Goal: Task Accomplishment & Management: Use online tool/utility

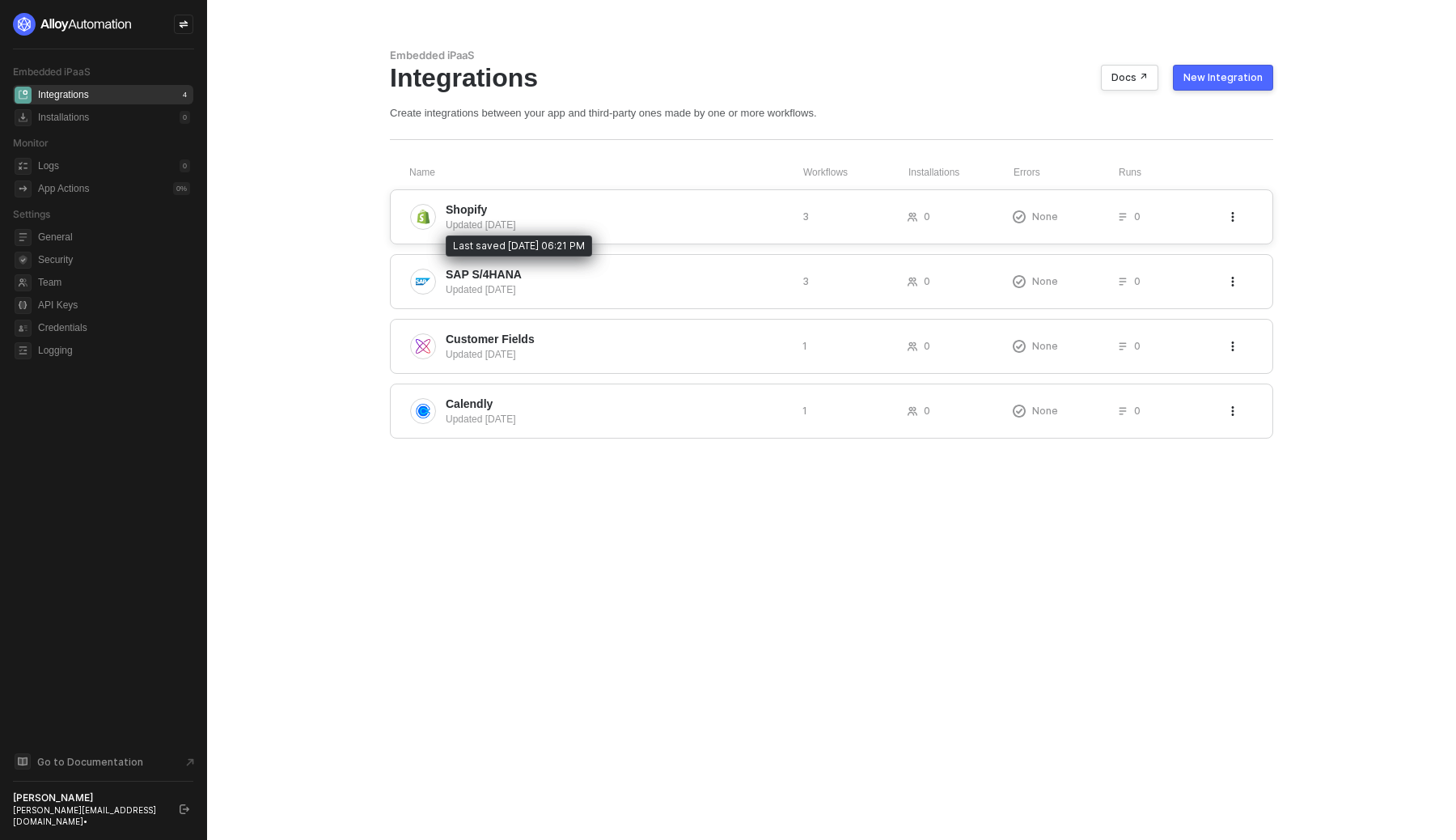
click at [539, 225] on div "Updated 3 months ago" at bounding box center [617, 225] width 344 height 14
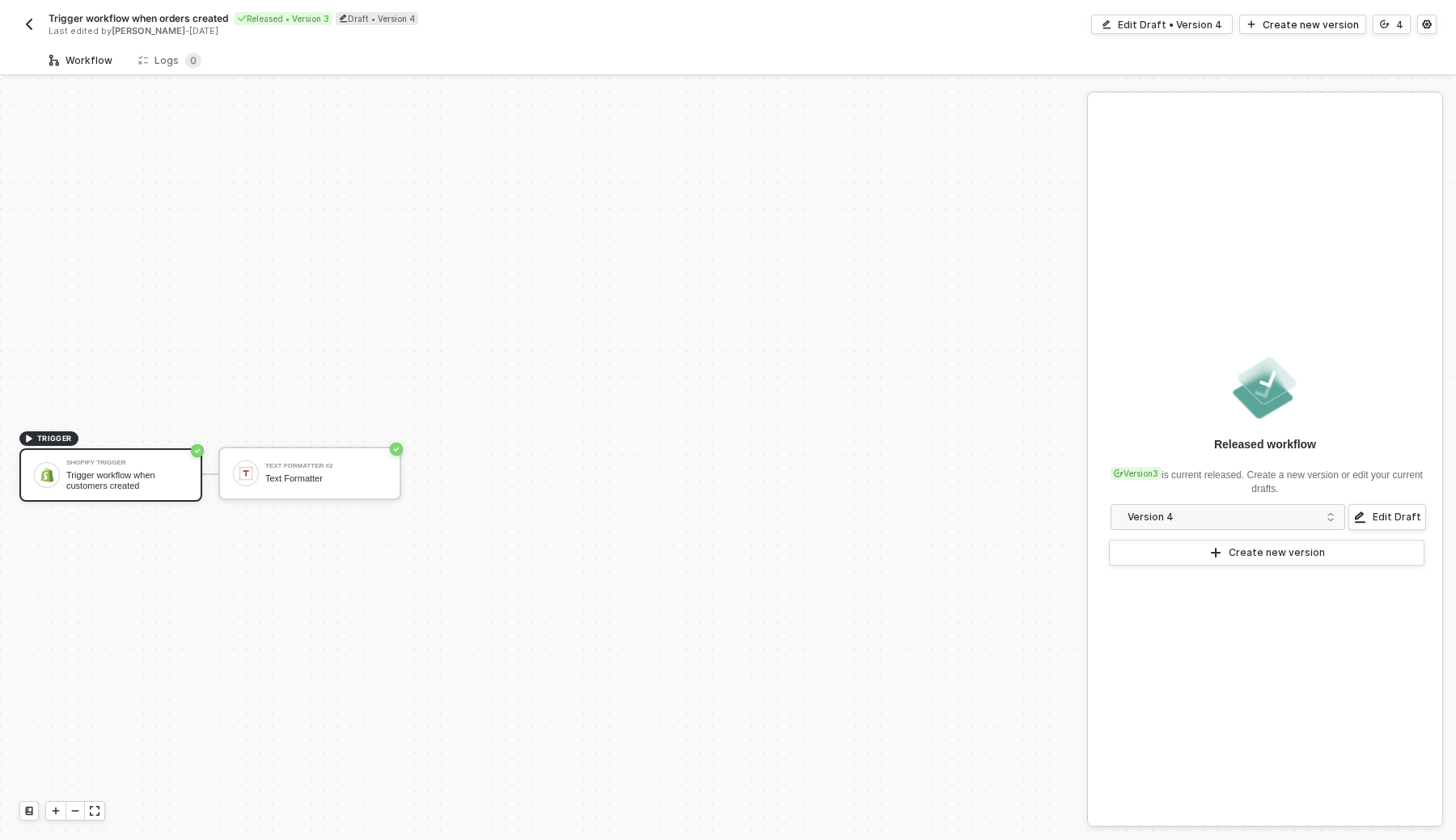
scroll to position [30, 0]
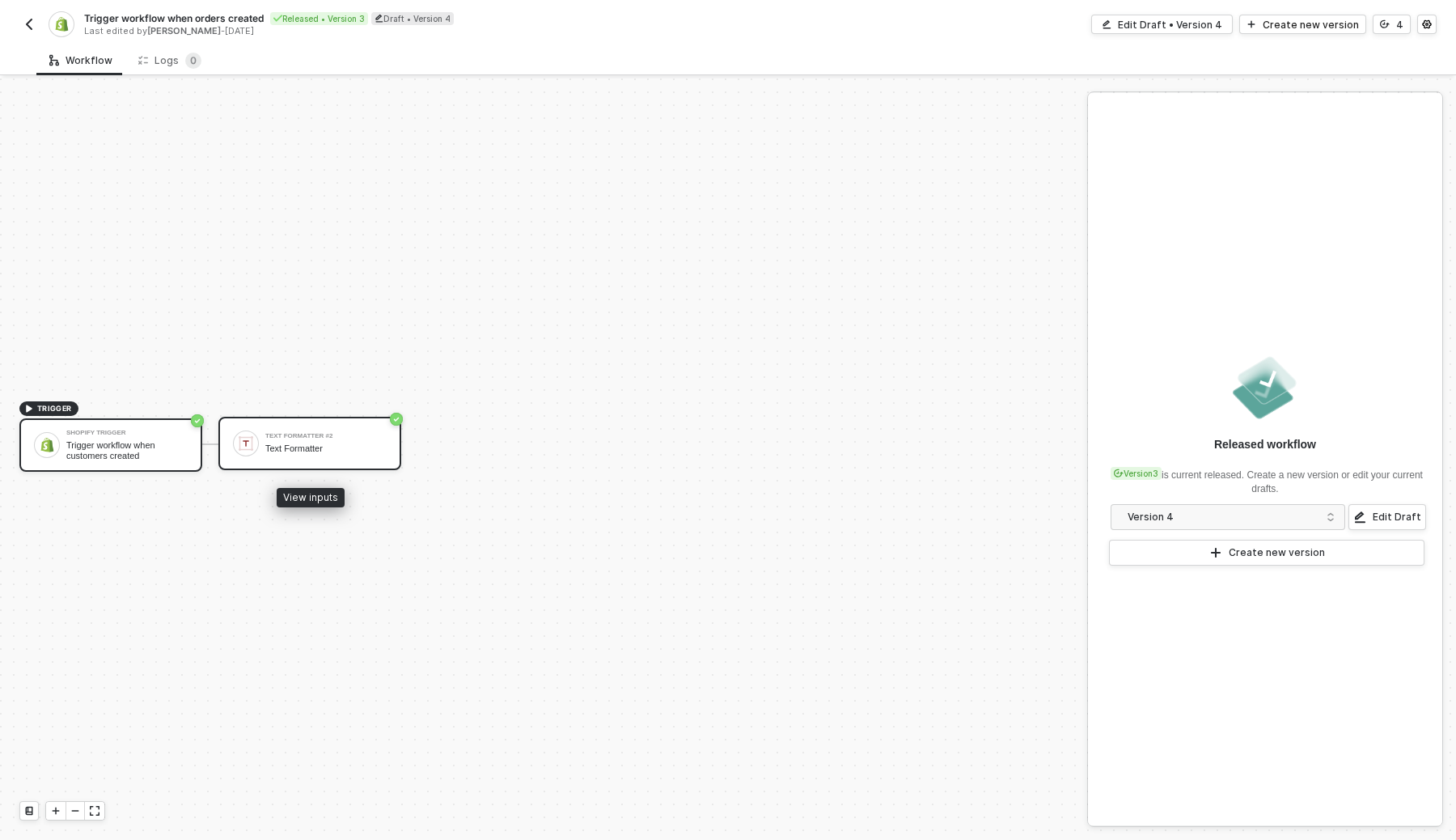
click at [383, 450] on div "Text Formatter" at bounding box center [326, 448] width 121 height 11
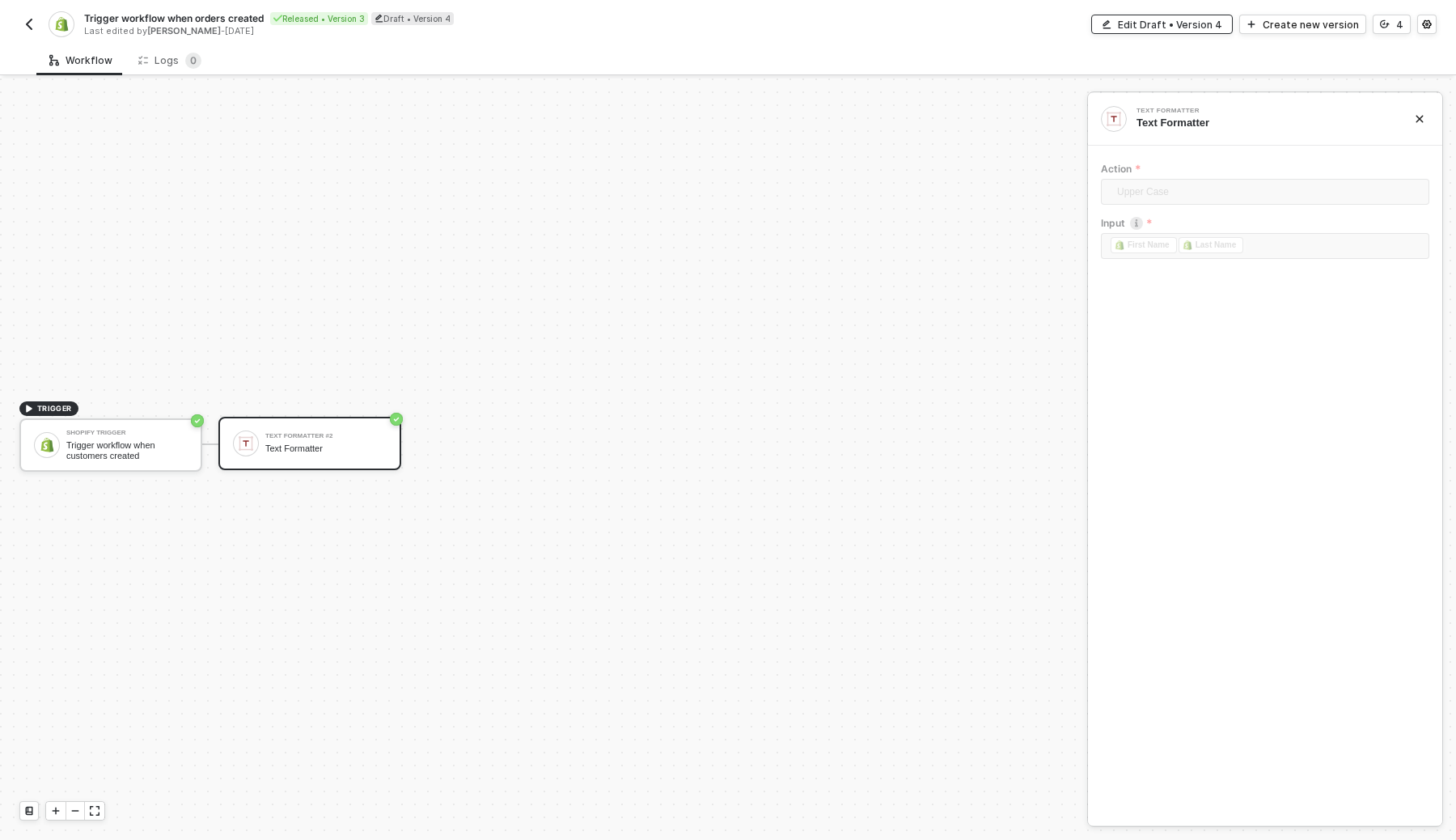
click at [1168, 23] on div "Edit Draft • Version 4" at bounding box center [1171, 24] width 104 height 14
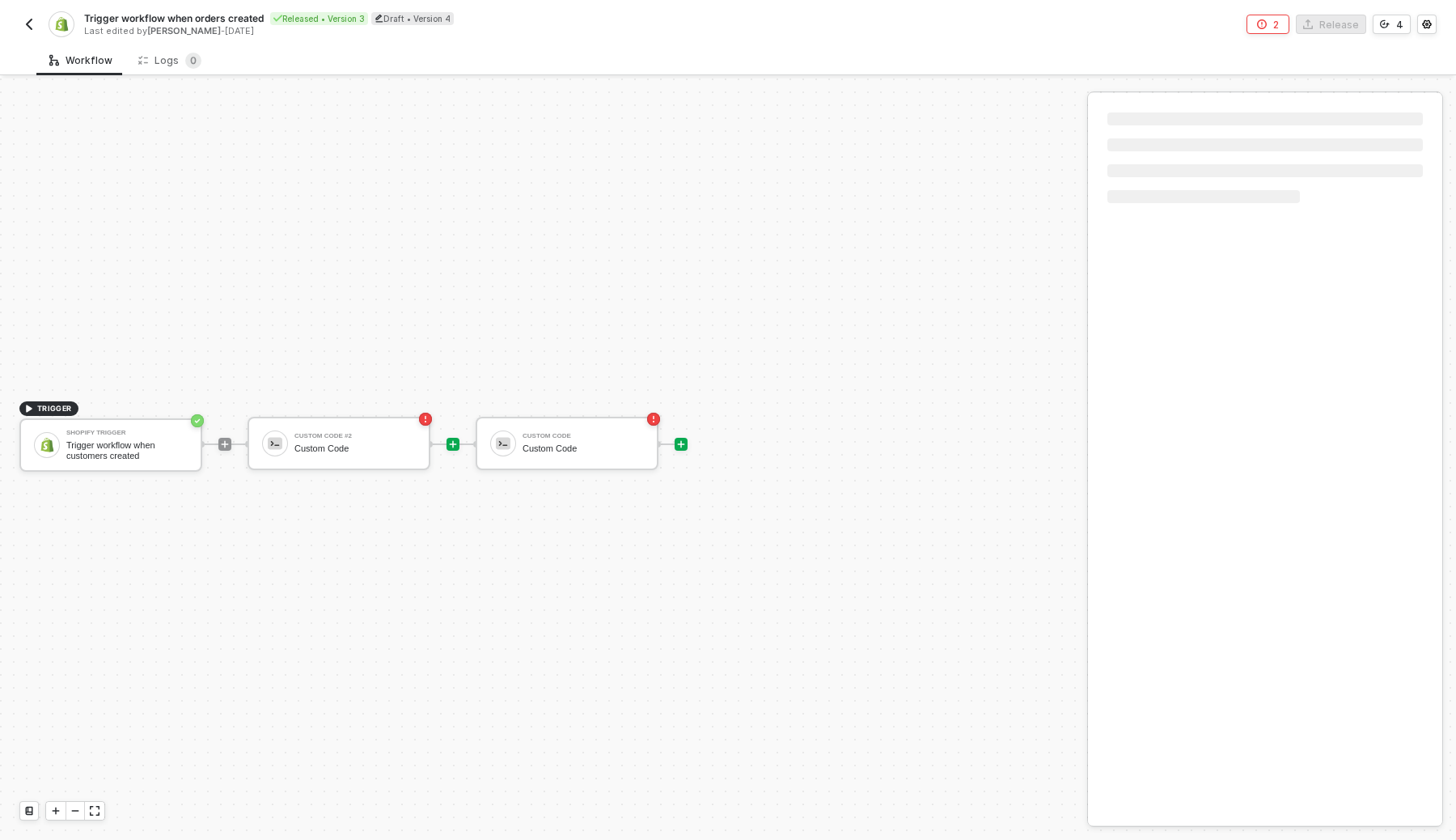
click at [229, 441] on icon "icon-play" at bounding box center [225, 445] width 10 height 10
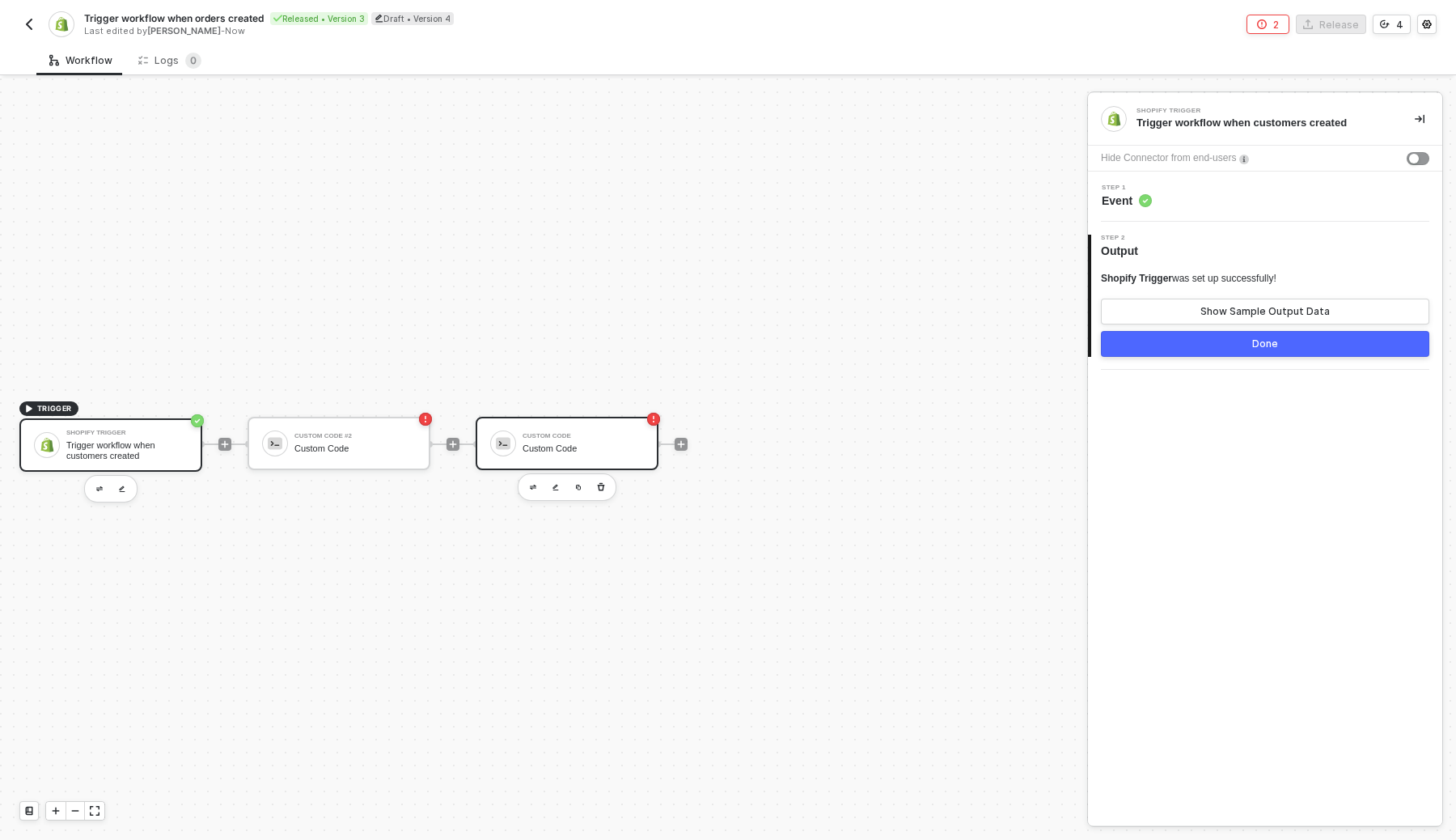
click at [586, 455] on div "Custom Code Custom Code" at bounding box center [583, 444] width 121 height 31
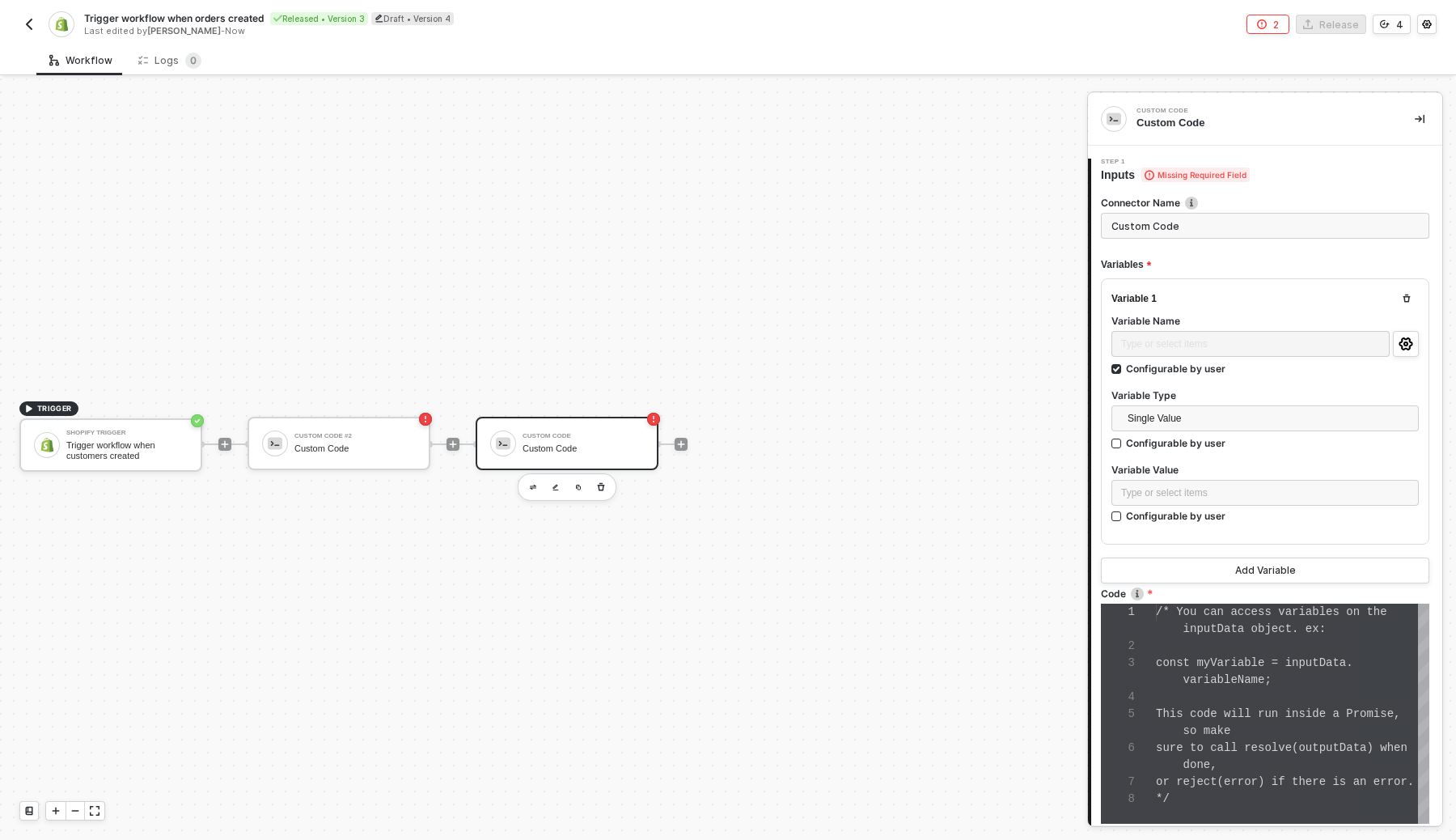
scroll to position [102, 0]
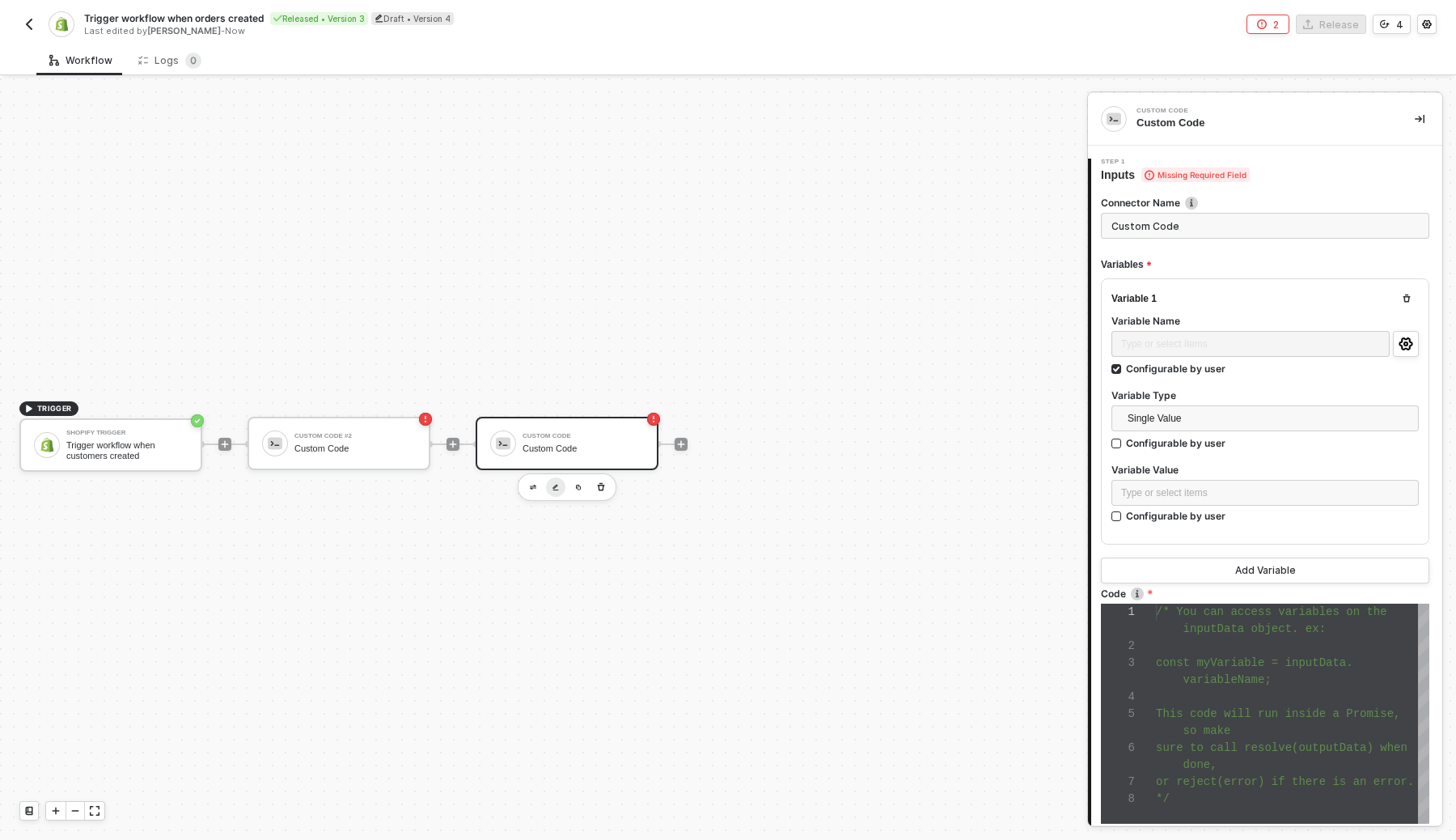
click at [551, 485] on button "button" at bounding box center [555, 487] width 19 height 19
click at [231, 441] on div at bounding box center [225, 444] width 13 height 13
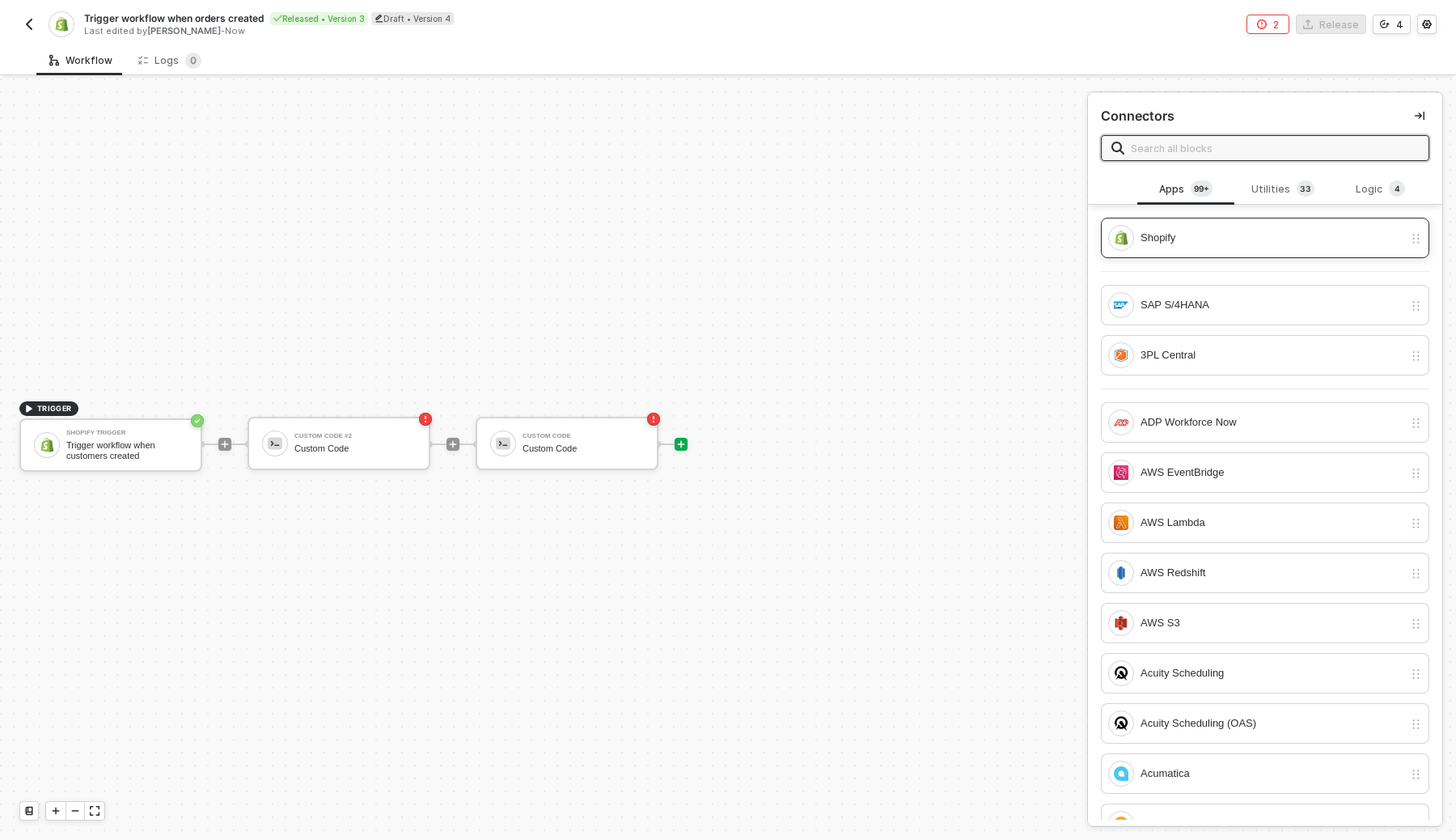
click at [1199, 227] on div "Shopify" at bounding box center [1256, 237] width 295 height 26
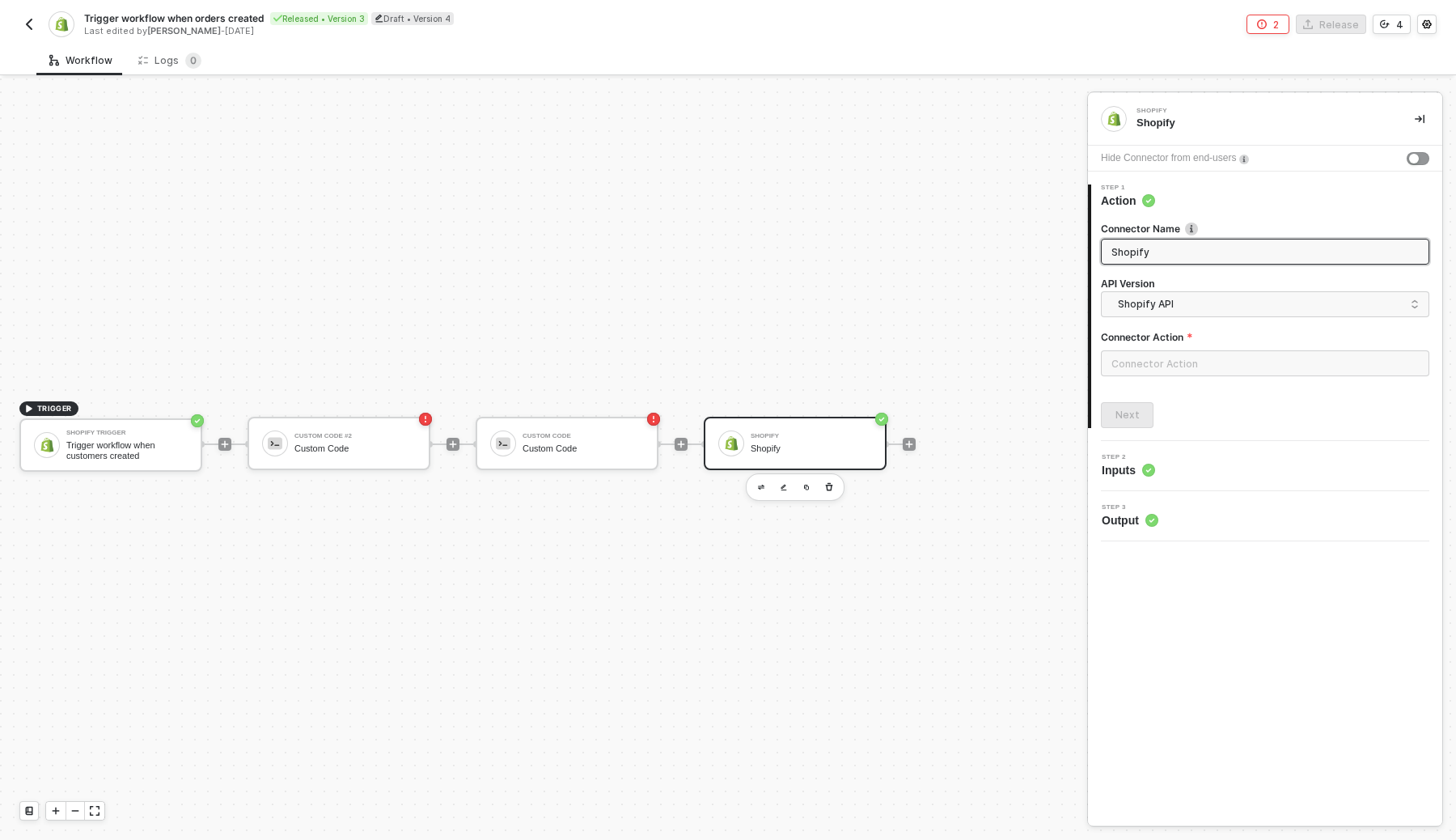
click at [31, 21] on img "button" at bounding box center [28, 23] width 13 height 13
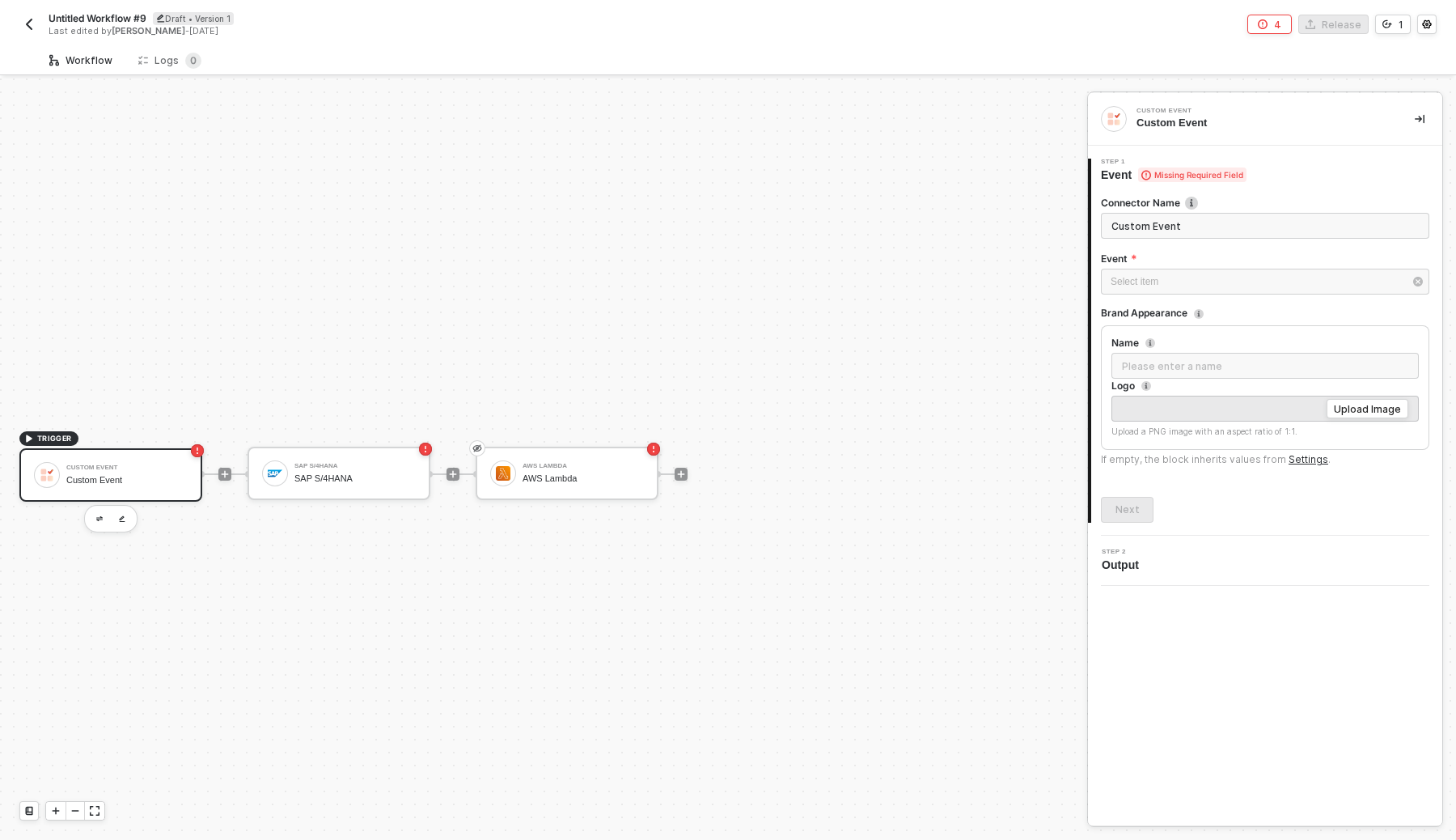
scroll to position [30, 0]
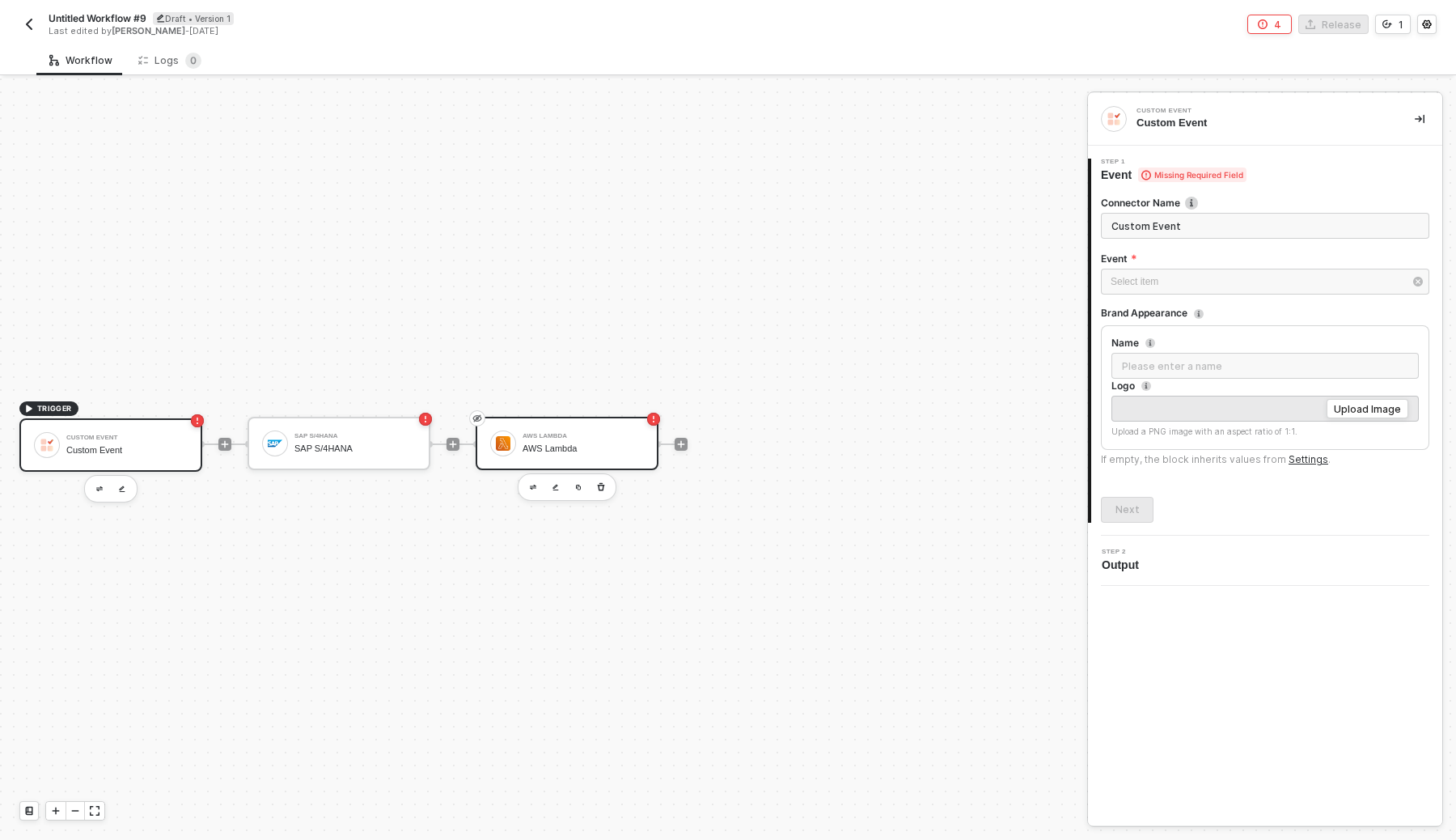
click at [564, 452] on div "AWS Lambda" at bounding box center [583, 448] width 121 height 11
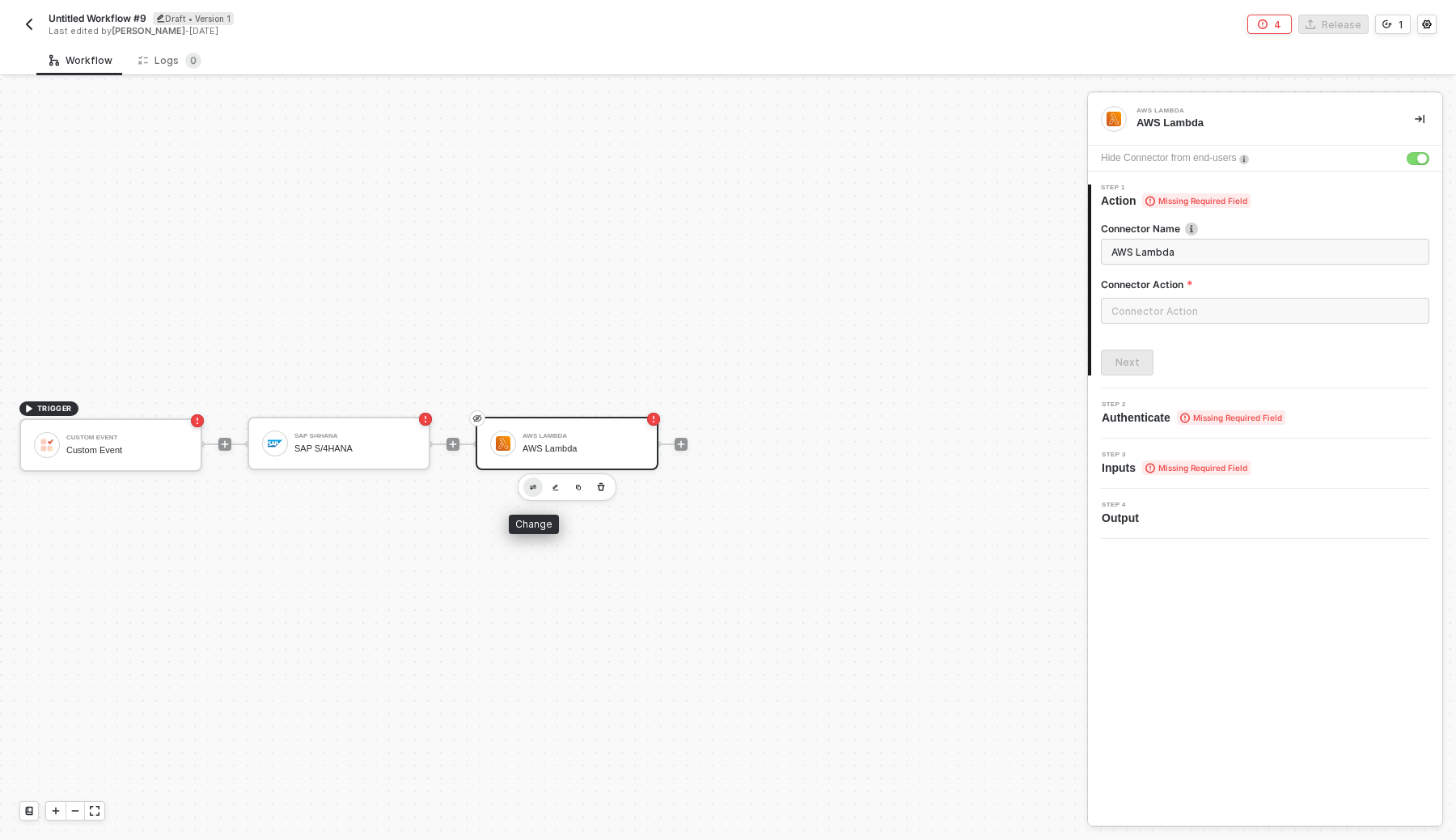
click at [528, 488] on button "button" at bounding box center [533, 487] width 19 height 19
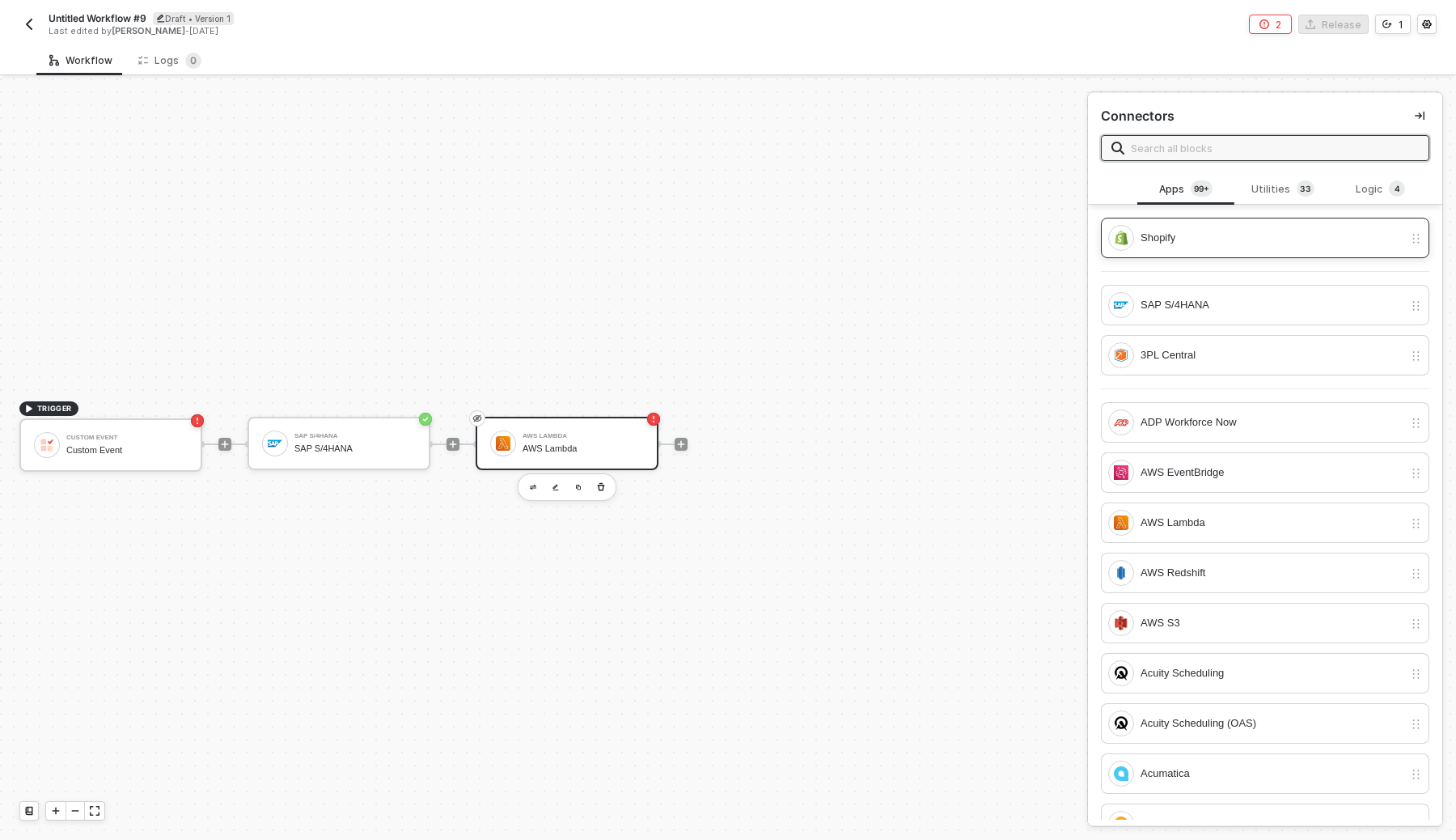
click at [1229, 244] on div "Shopify" at bounding box center [1272, 237] width 263 height 17
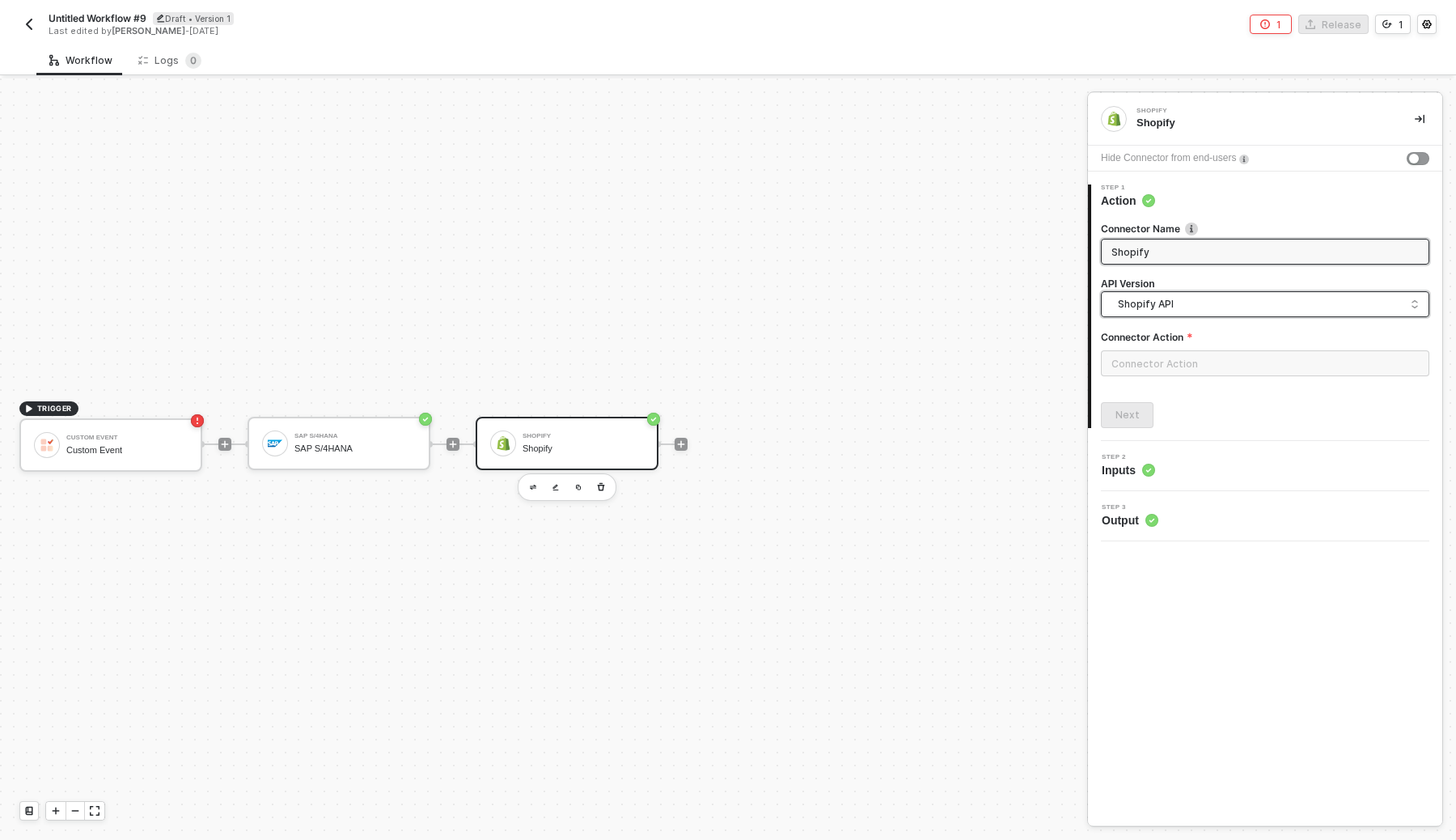
click at [1142, 306] on span "Shopify API" at bounding box center [1269, 304] width 301 height 17
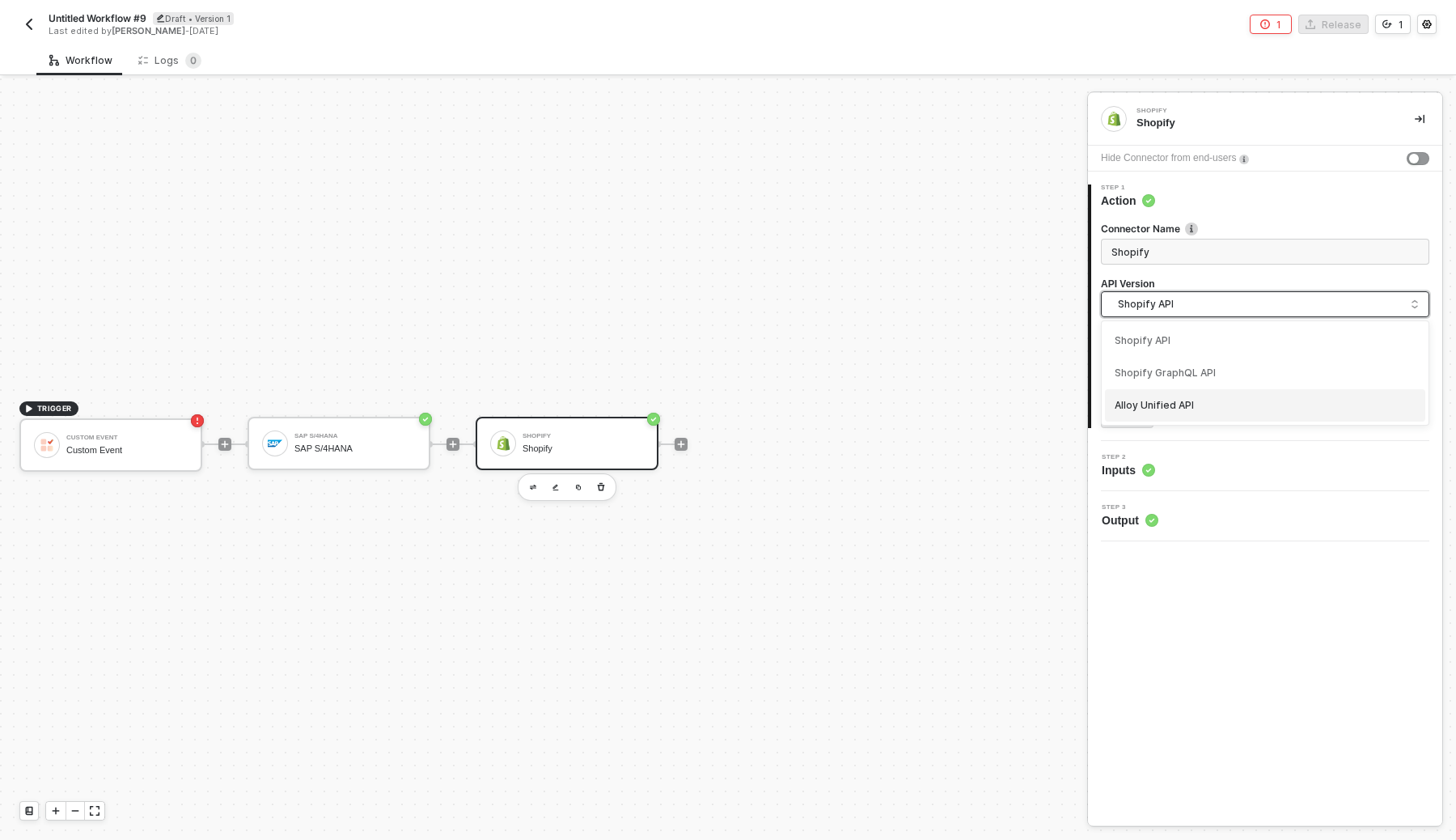
click at [1209, 404] on div "Alloy Unified API" at bounding box center [1265, 406] width 301 height 15
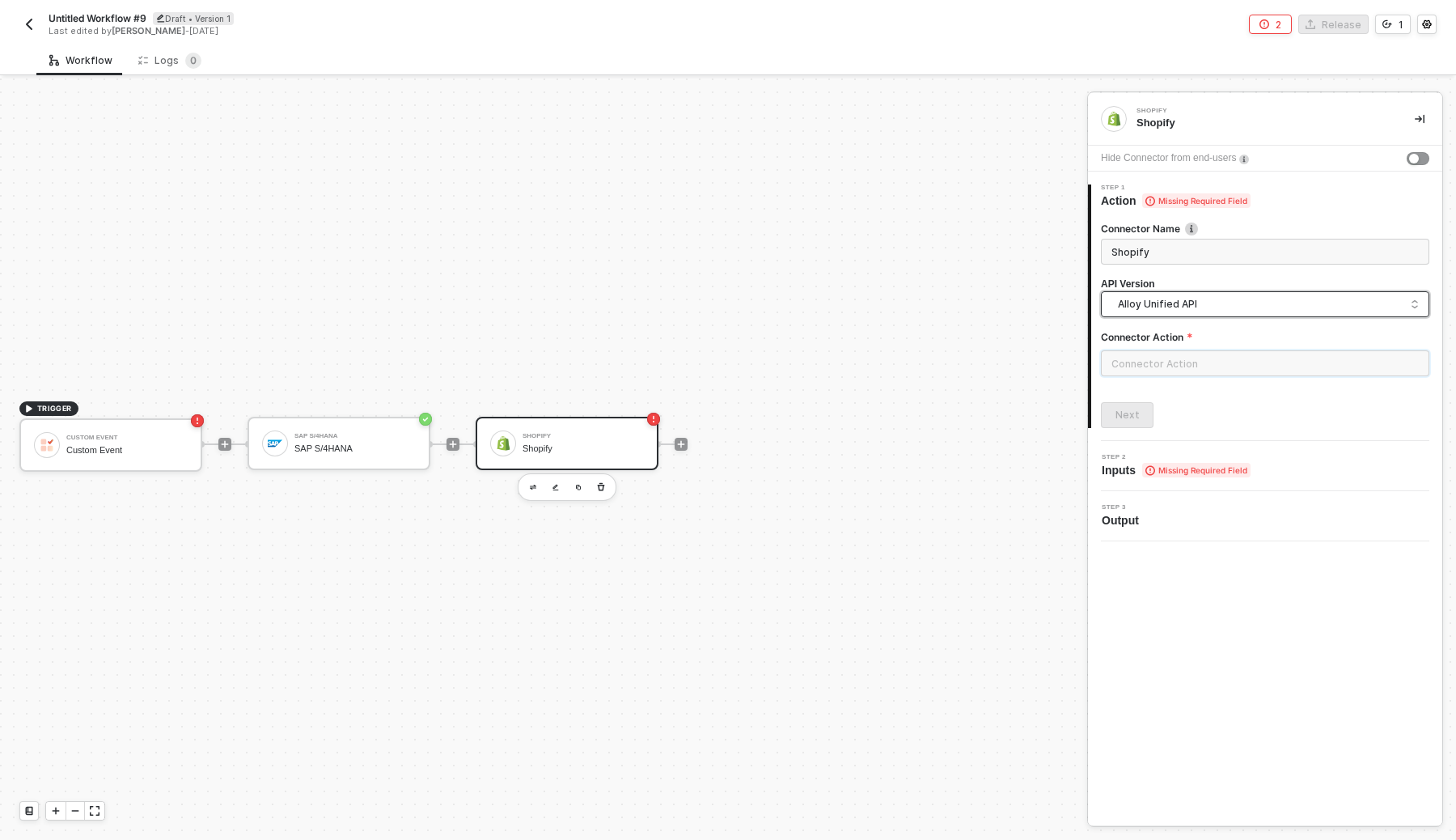
click at [1131, 357] on input "text" at bounding box center [1265, 363] width 329 height 26
click at [903, 295] on div "Order" at bounding box center [956, 292] width 235 height 14
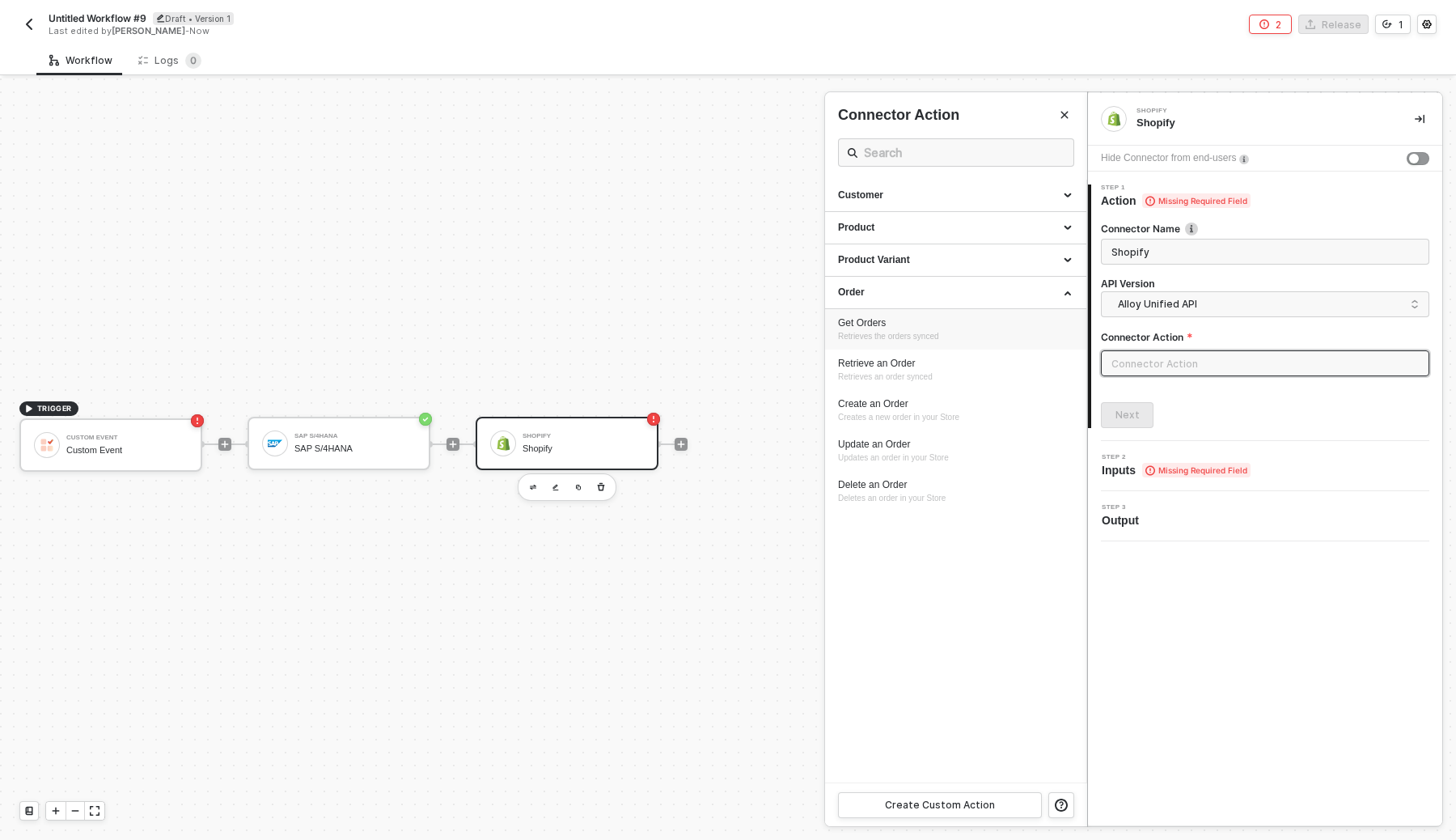
click at [873, 332] on span "Retrieves the orders synced" at bounding box center [888, 336] width 101 height 9
type input "Order - Get Orders"
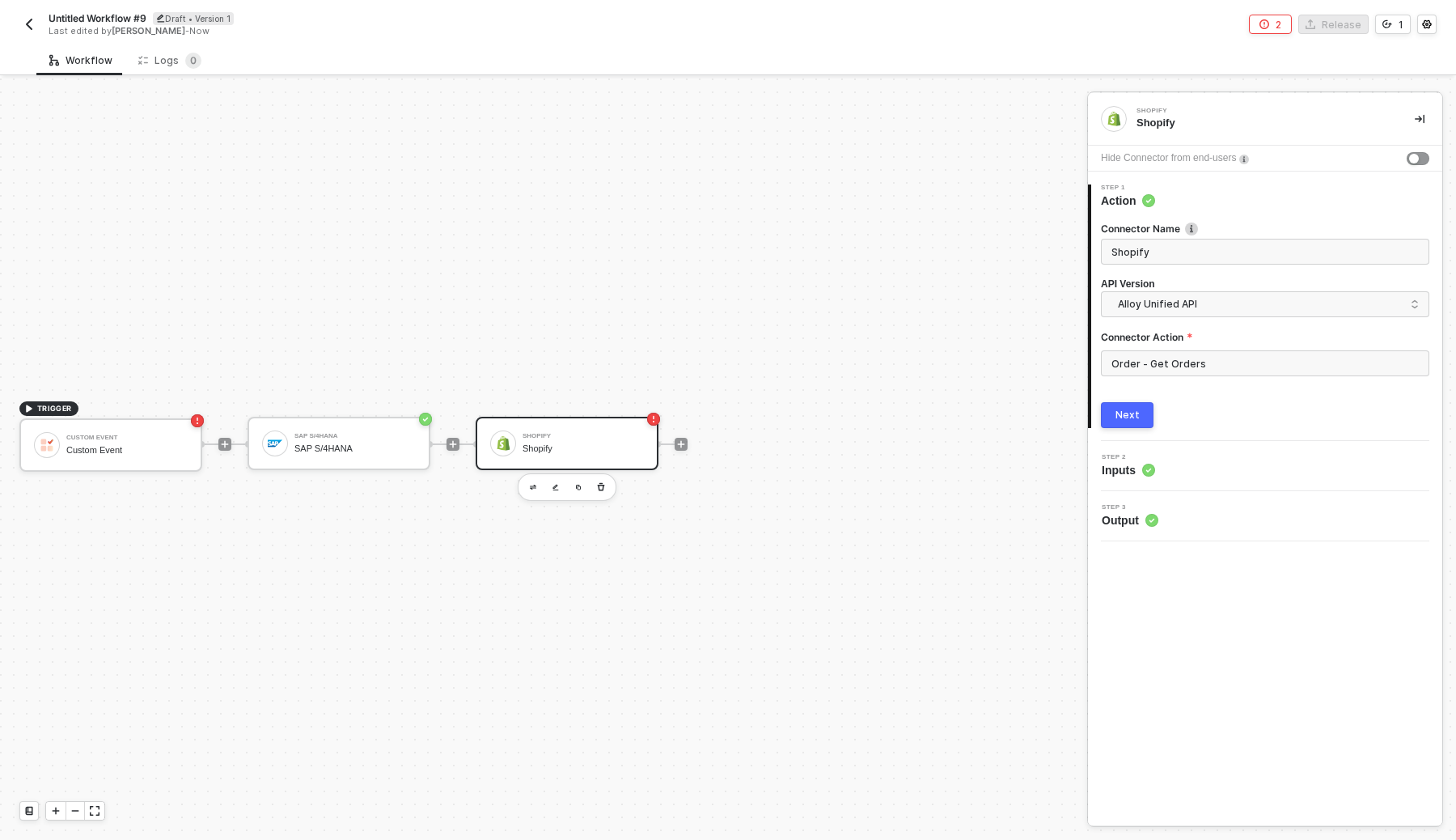
click at [1143, 407] on button "Next" at bounding box center [1127, 415] width 53 height 26
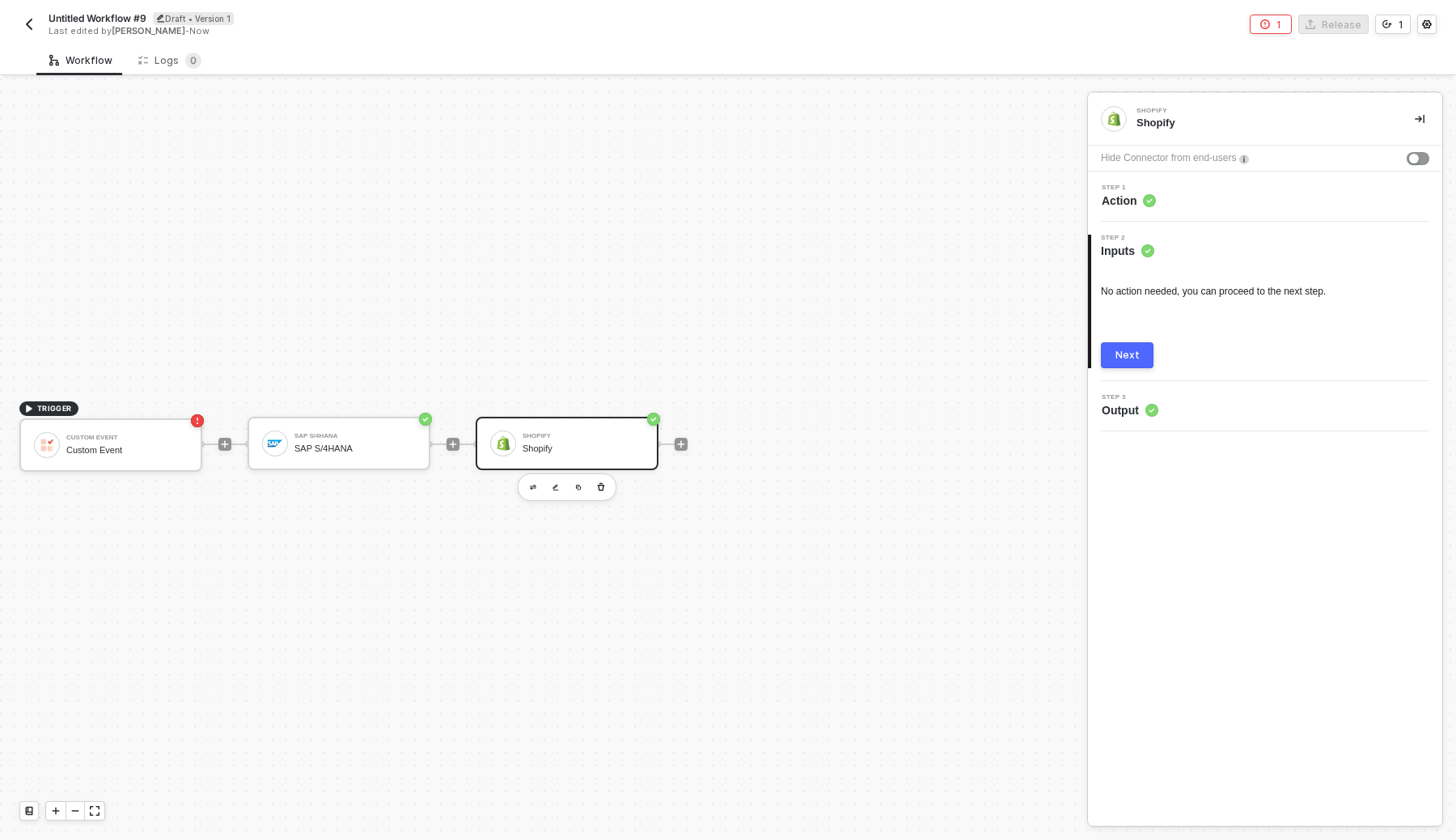
click at [1121, 355] on div "Next" at bounding box center [1127, 355] width 24 height 13
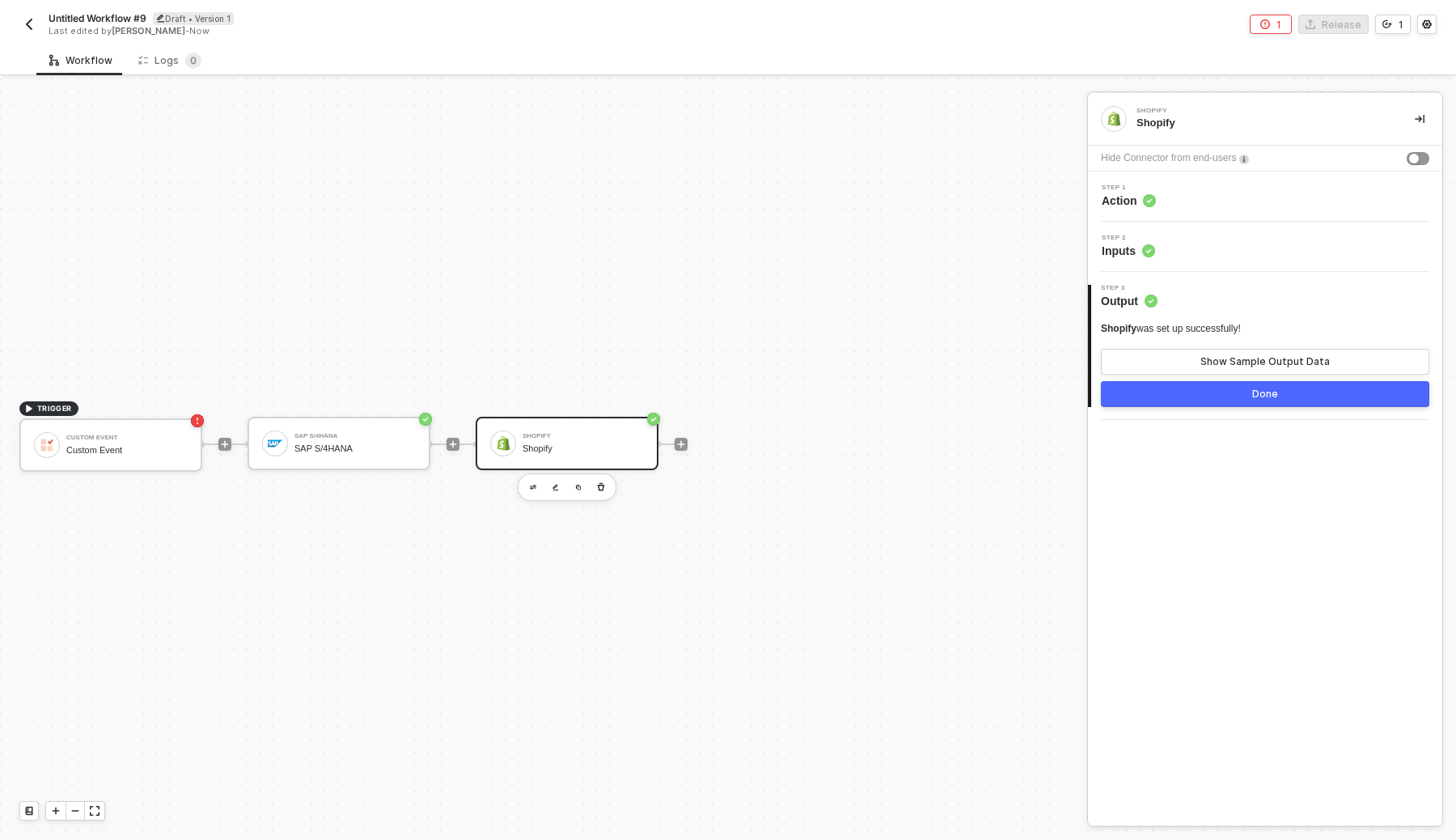
click at [1130, 201] on span "Action" at bounding box center [1129, 201] width 54 height 16
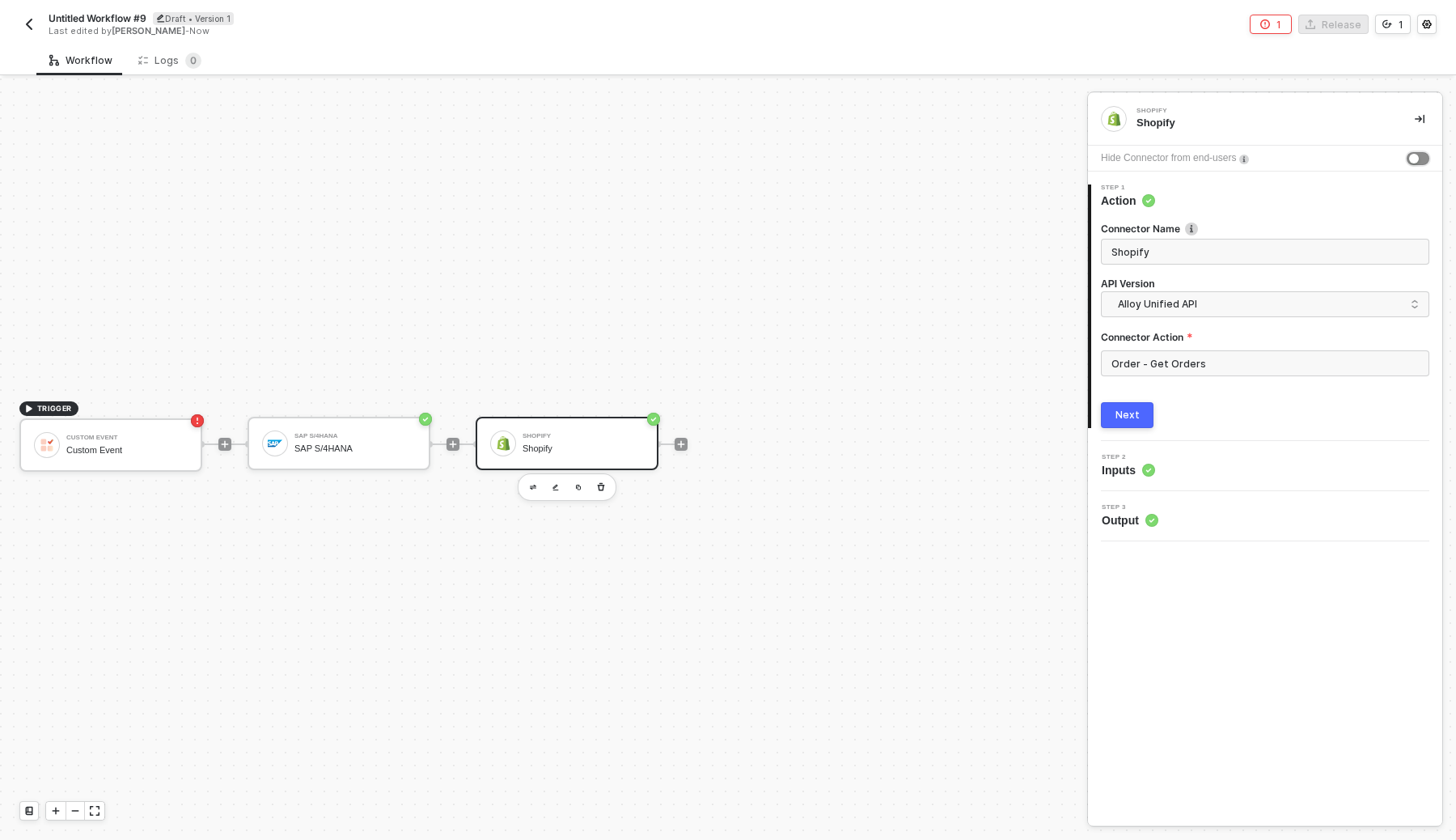
click at [1416, 156] on div "button" at bounding box center [1415, 158] width 10 height 10
click at [1150, 465] on span "Authenticate" at bounding box center [1146, 470] width 88 height 16
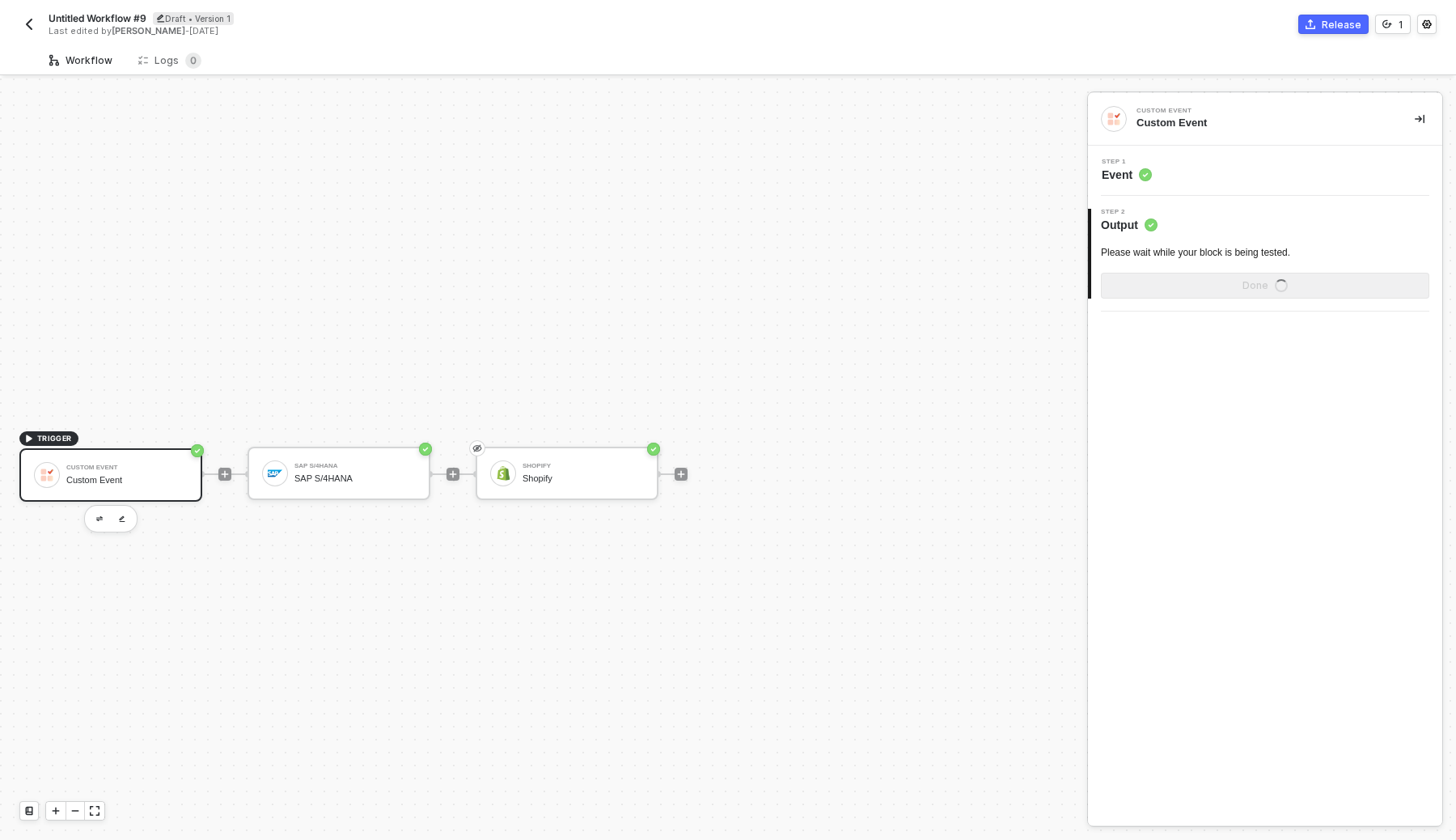
scroll to position [30, 0]
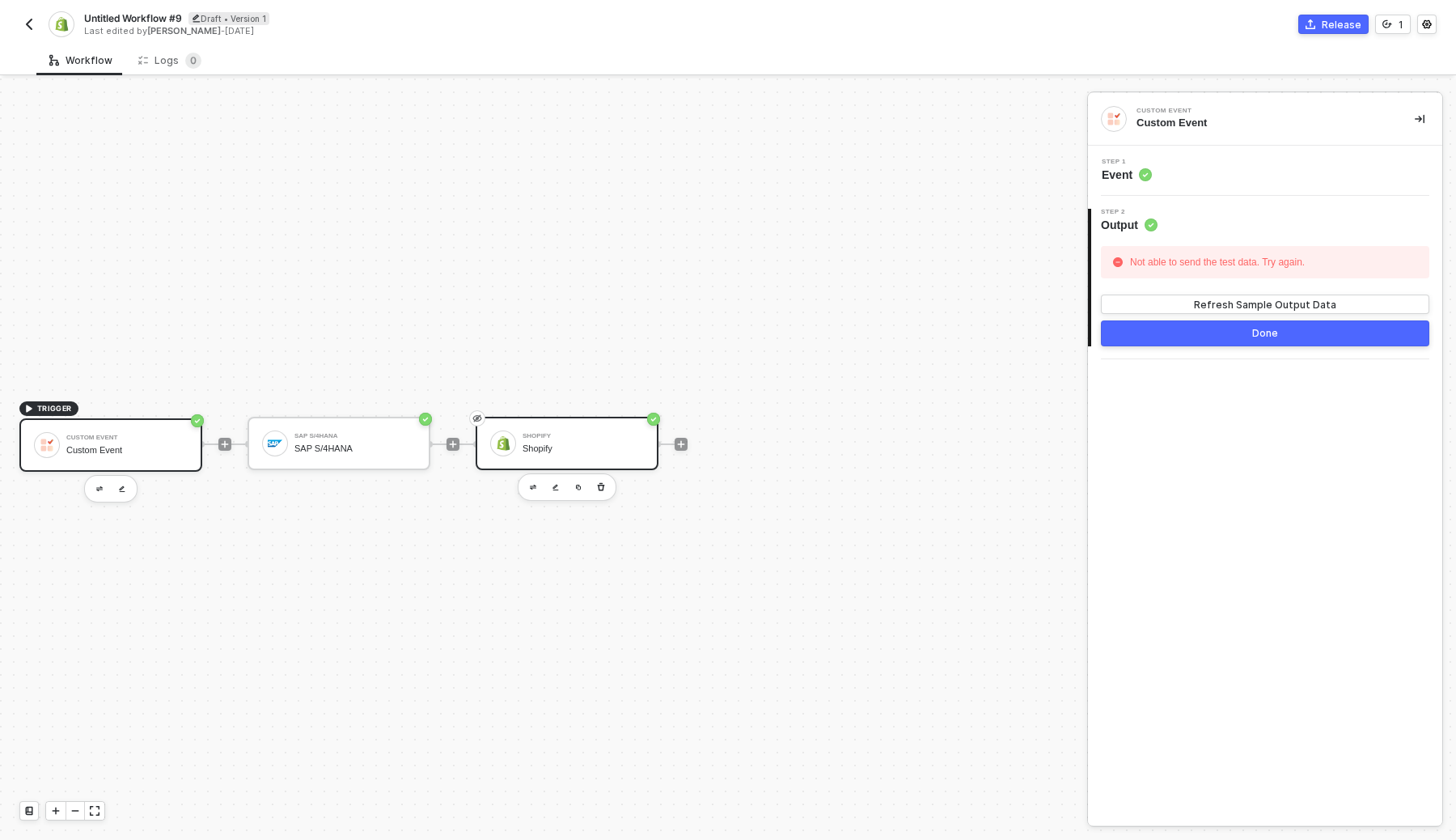
click at [597, 440] on div "Shopify Shopify" at bounding box center [583, 444] width 121 height 31
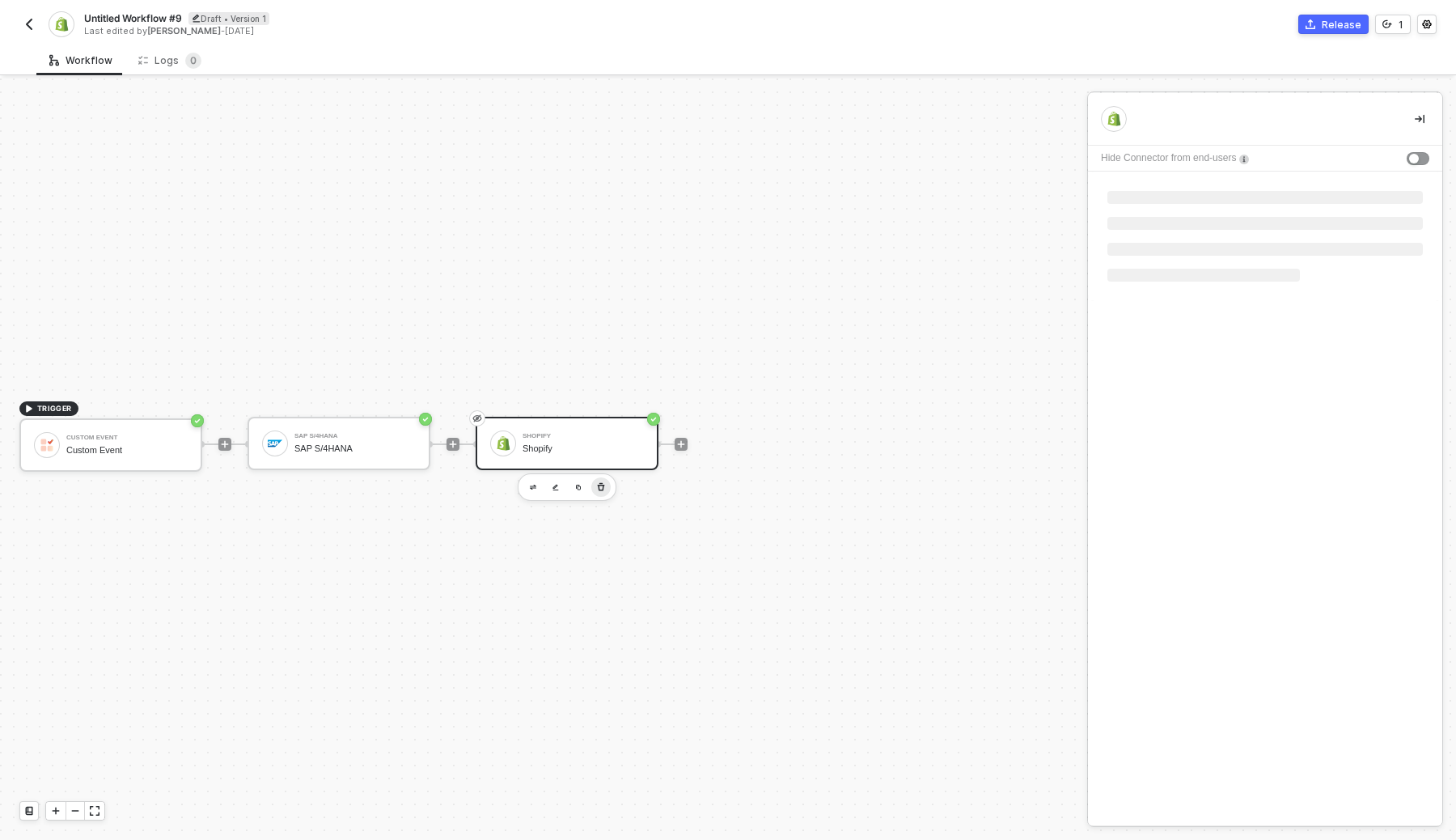
click at [603, 485] on icon "button" at bounding box center [602, 487] width 8 height 8
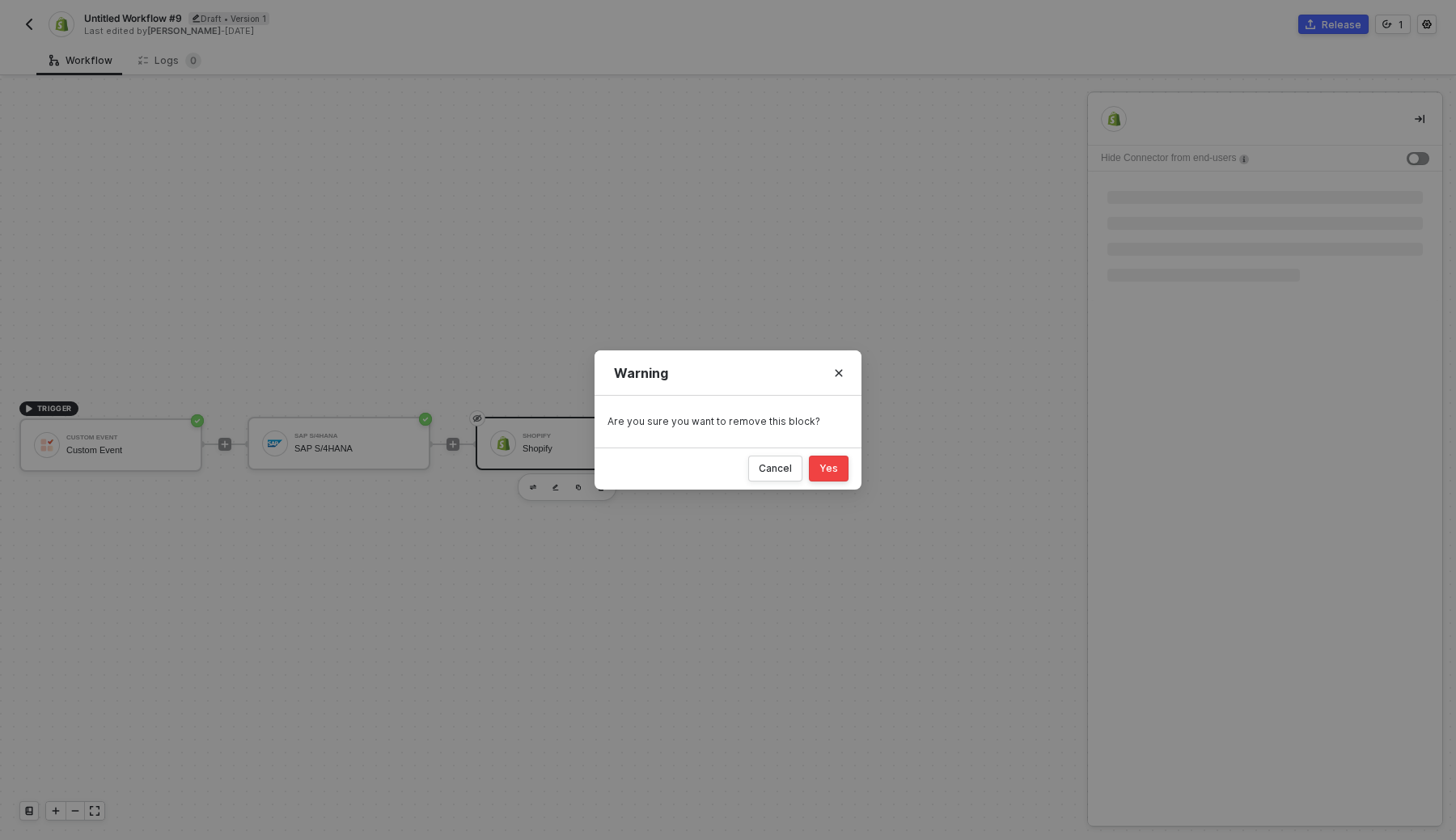
click at [839, 460] on button "Yes" at bounding box center [828, 468] width 40 height 26
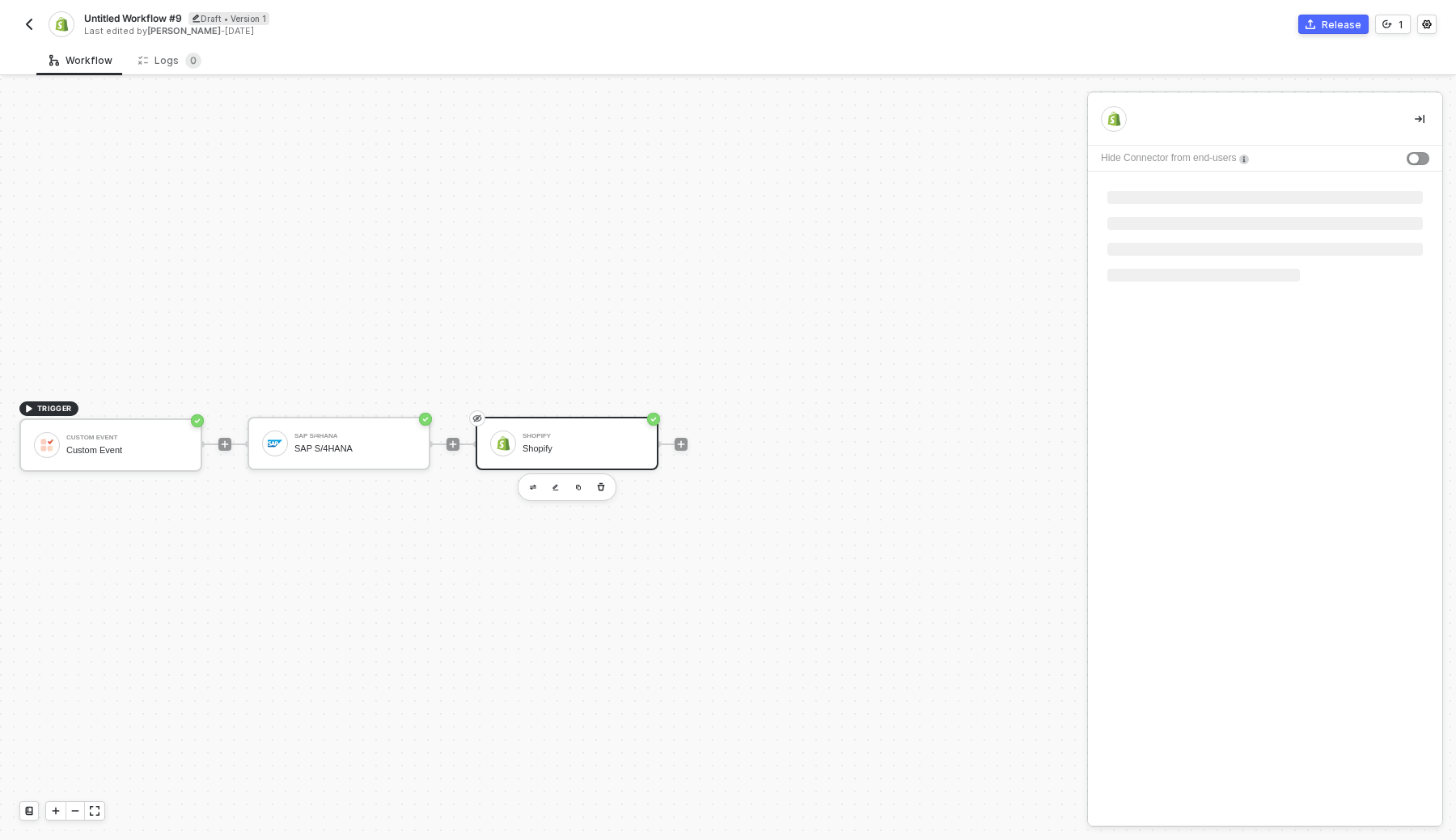
scroll to position [29, 0]
click at [596, 249] on div "TRIGGER Custom Event Custom Event SAP S/4HANA SAP S/4HANA" at bounding box center [539, 445] width 1079 height 792
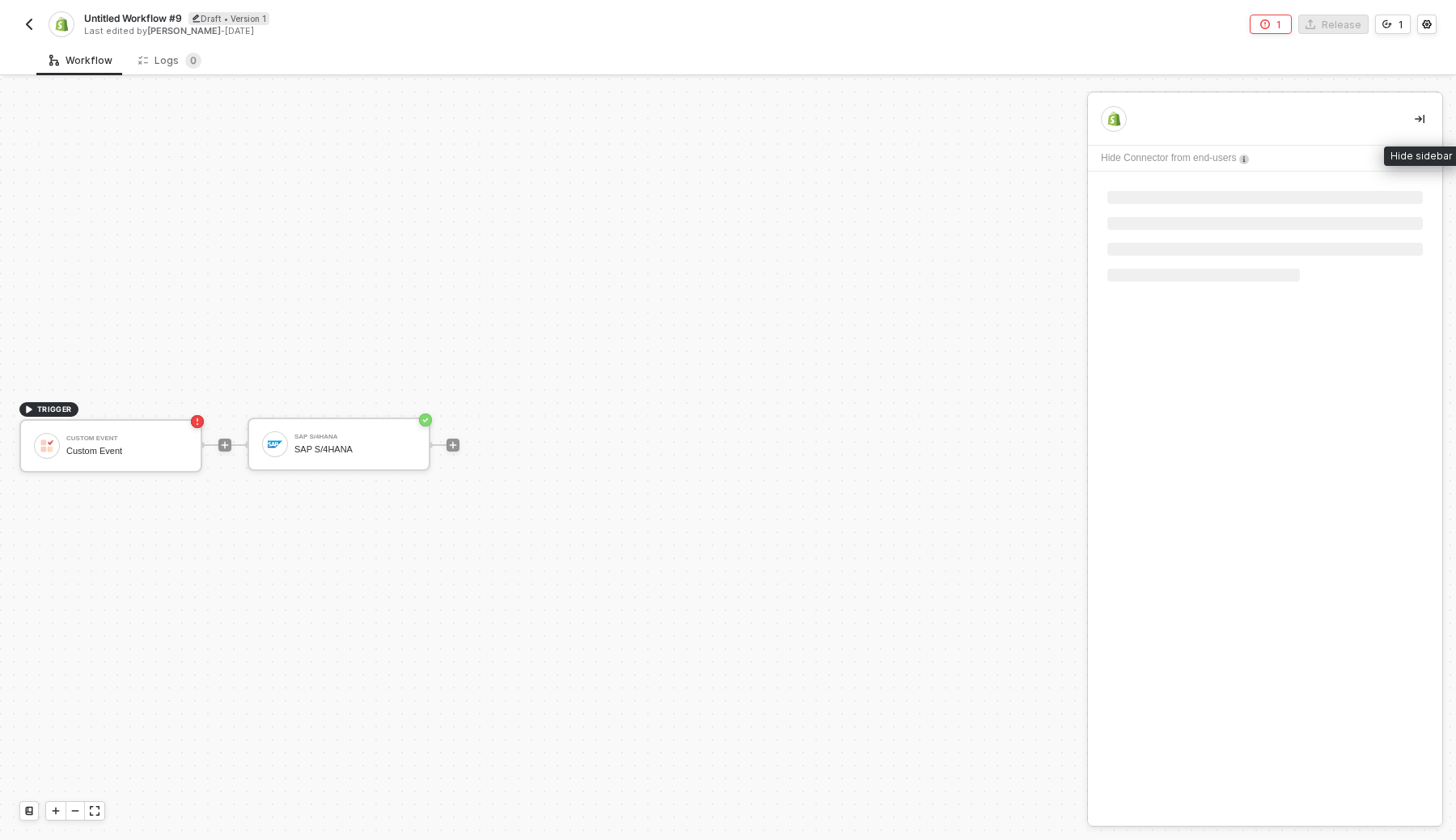
click at [1419, 117] on icon "icon-collapse-right" at bounding box center [1420, 119] width 10 height 9
click at [578, 142] on div "TRIGGER Custom Event Custom Event SAP S/4HANA SAP S/4HANA" at bounding box center [695, 445] width 1390 height 792
click at [393, 450] on div "SAP S/4HANA" at bounding box center [355, 449] width 121 height 11
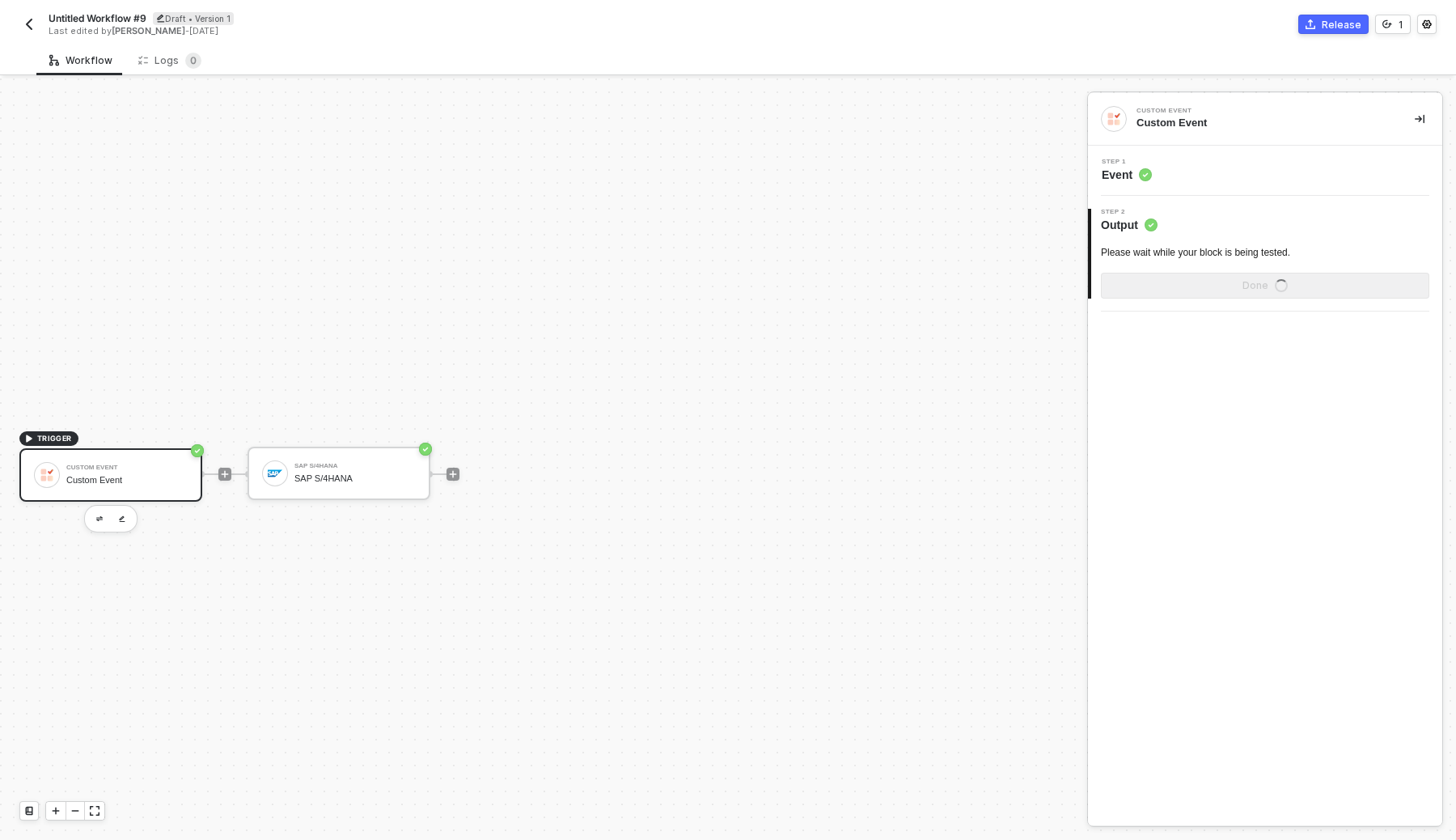
scroll to position [30, 0]
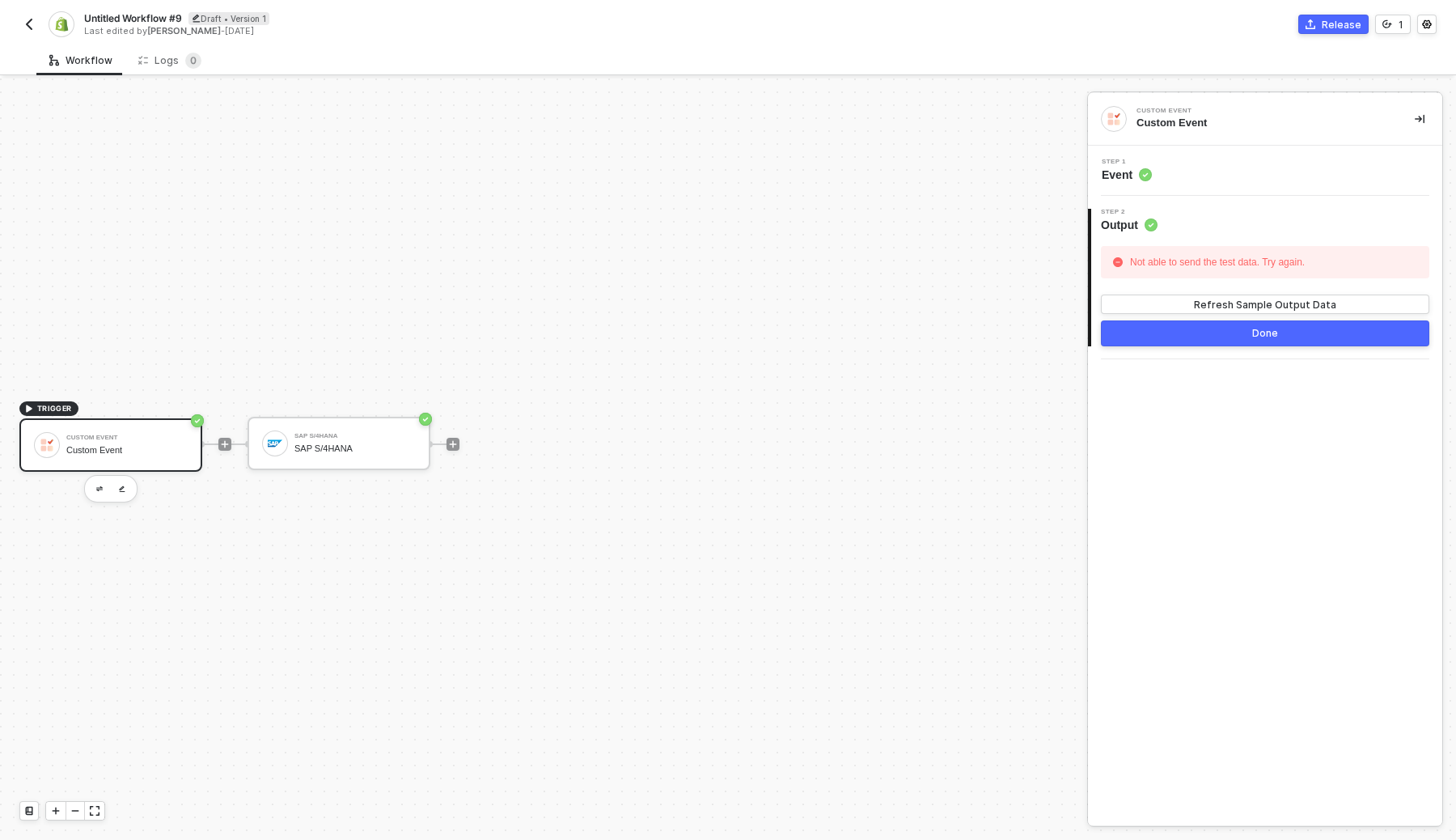
click at [526, 433] on div at bounding box center [452, 444] width 215 height 126
click at [380, 433] on div "SAP S/4HANA" at bounding box center [355, 436] width 121 height 7
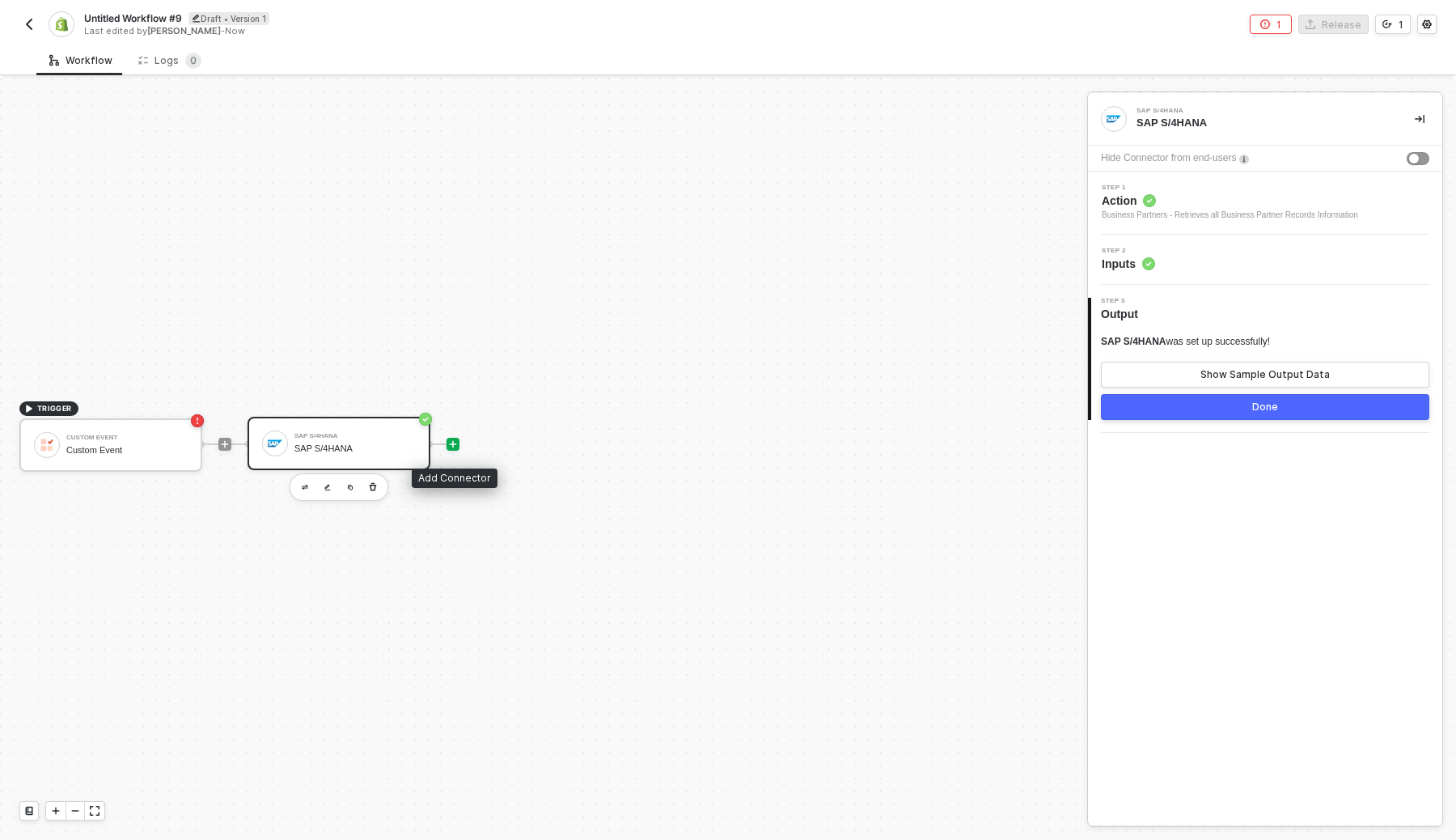
click at [452, 446] on icon "icon-play" at bounding box center [454, 445] width 8 height 8
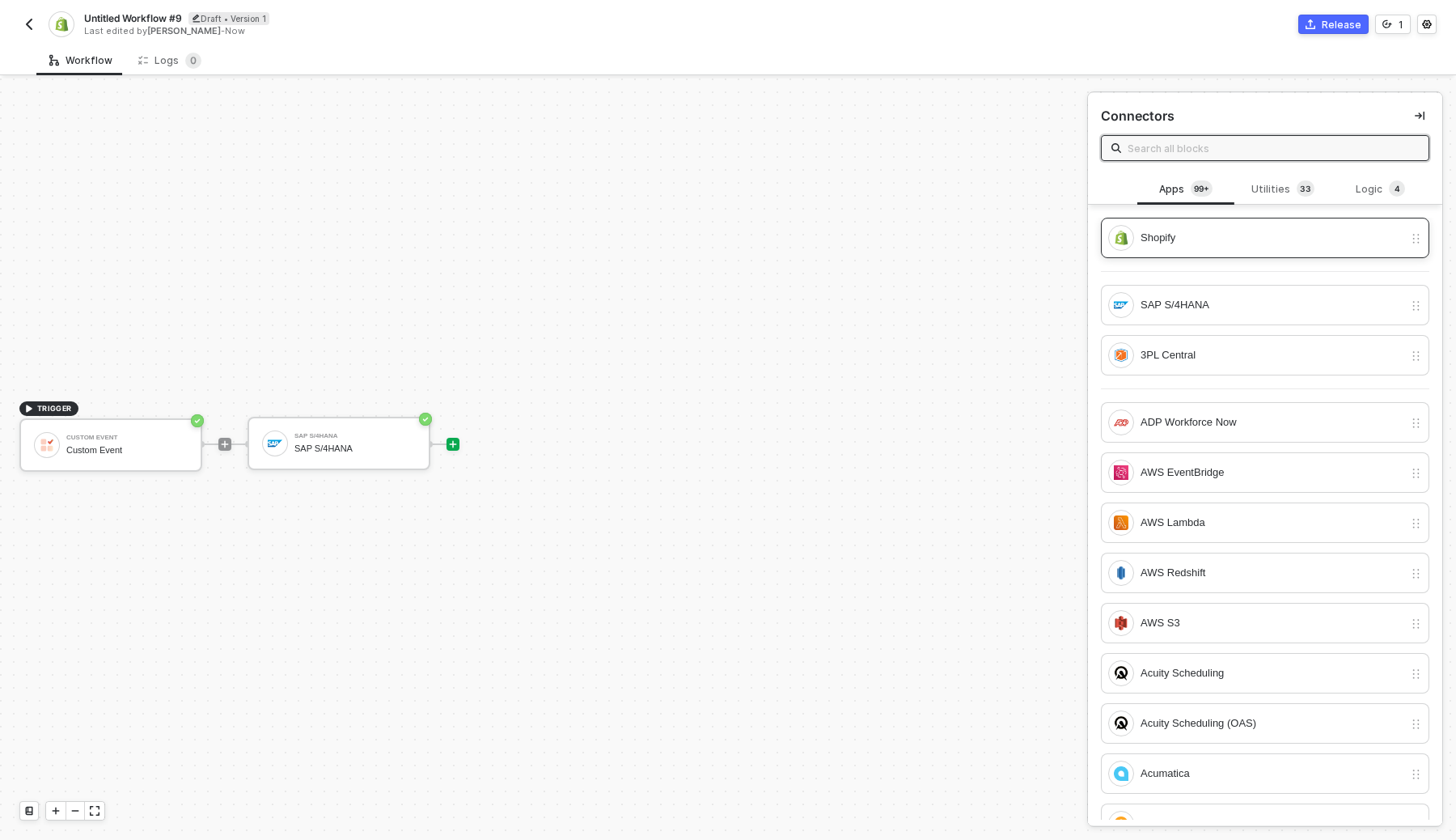
click at [1169, 231] on div "Shopify" at bounding box center [1272, 237] width 263 height 17
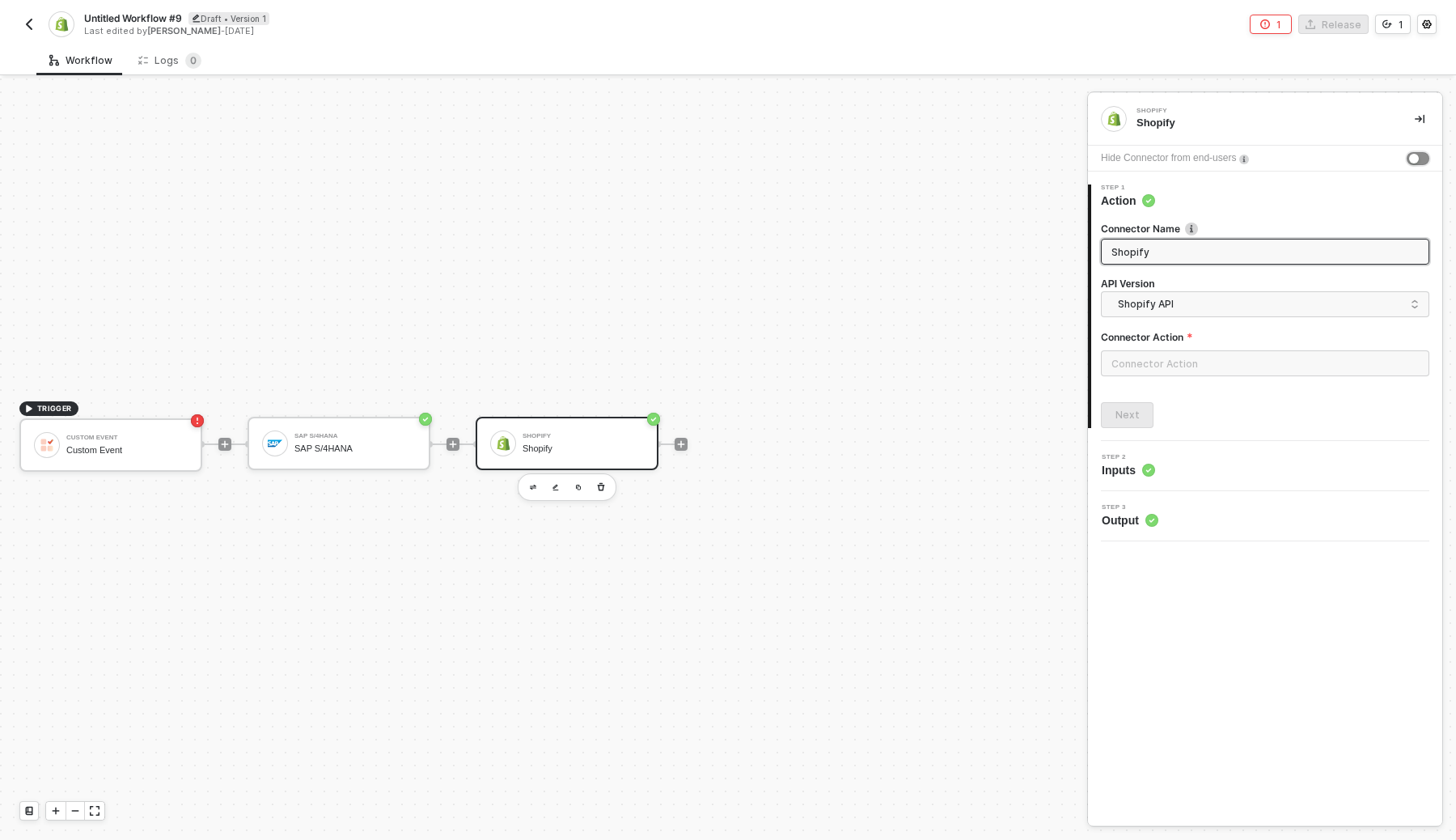
click at [1411, 160] on div "button" at bounding box center [1415, 158] width 10 height 10
click at [1157, 305] on span "Shopify API" at bounding box center [1269, 304] width 301 height 17
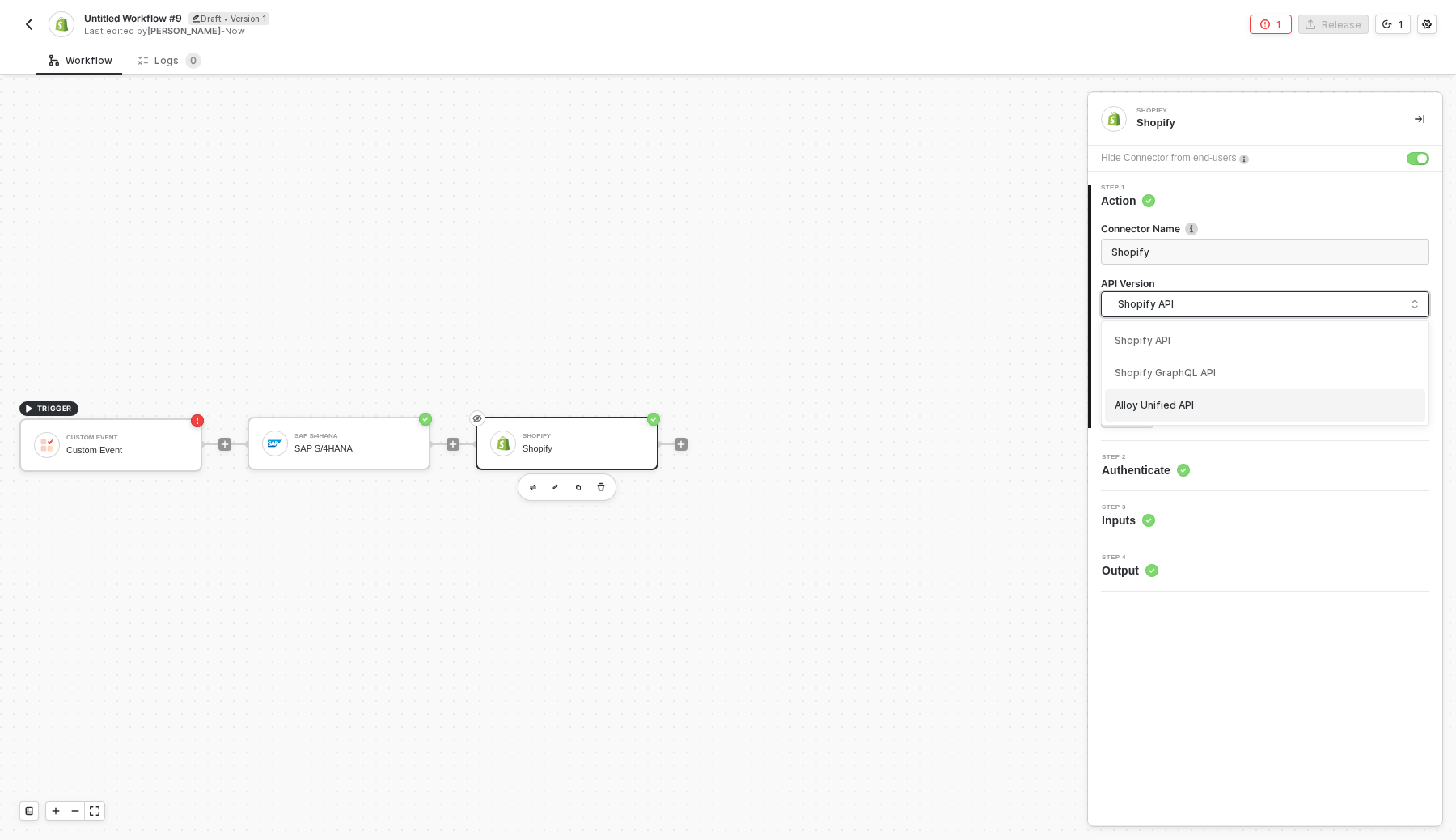
click at [1300, 404] on div "Alloy Unified API" at bounding box center [1265, 406] width 301 height 15
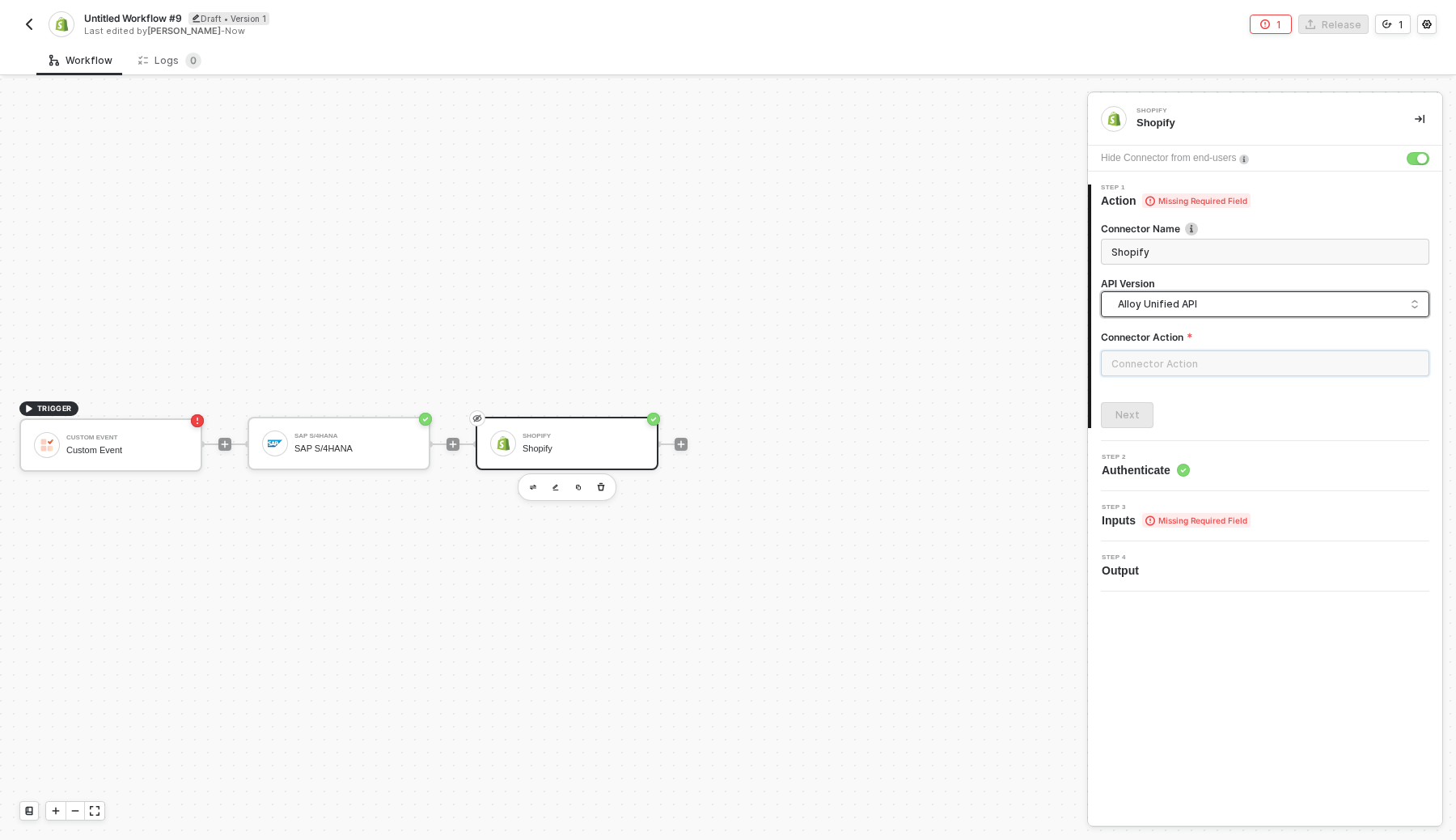
click at [1198, 372] on input "text" at bounding box center [1265, 363] width 329 height 26
click at [905, 203] on div "Customer" at bounding box center [956, 196] width 261 height 33
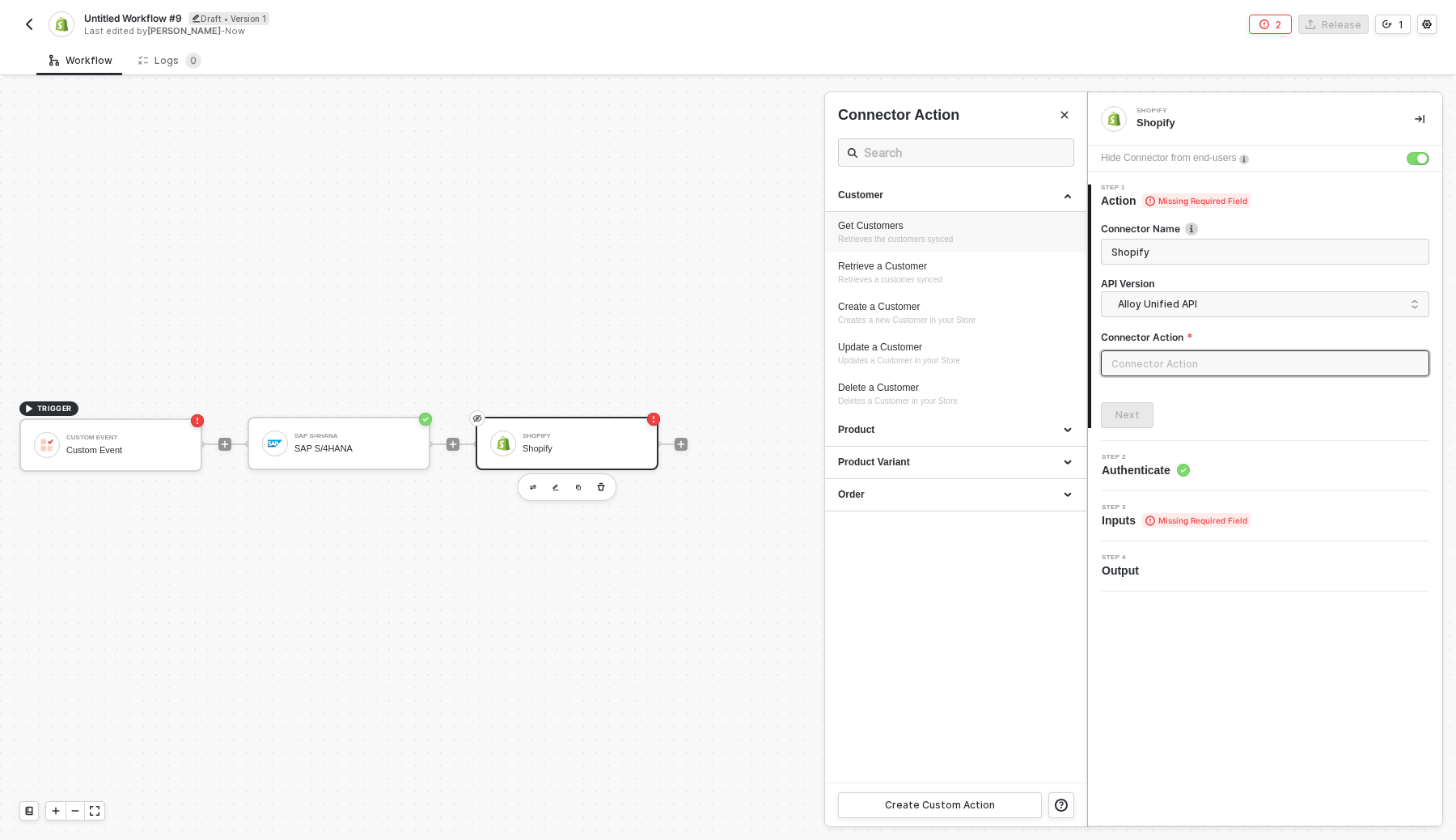
click at [900, 226] on div "Get Customers" at bounding box center [956, 226] width 235 height 14
type input "Customer - Get Customers"
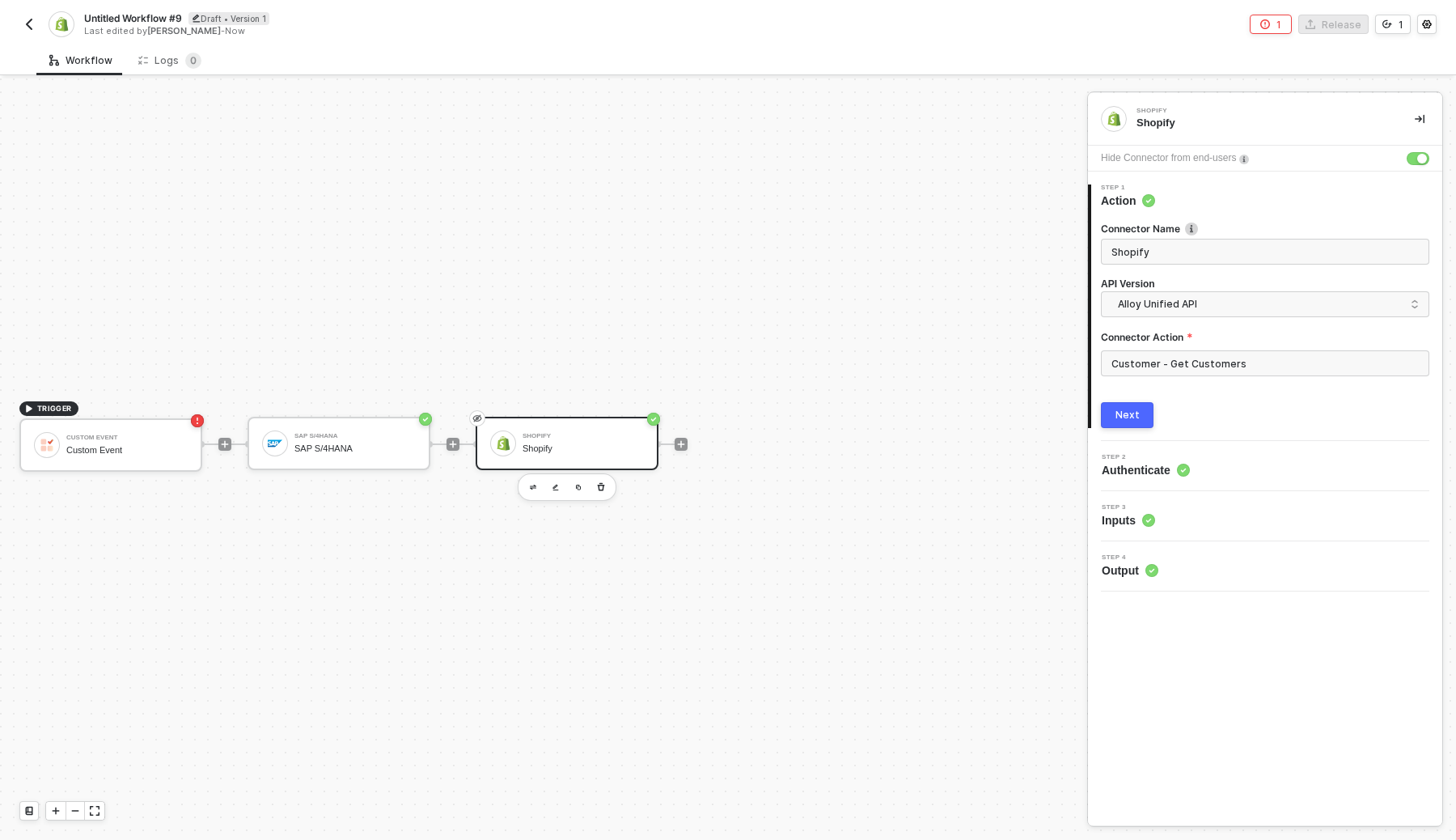
click at [1133, 418] on div "Next" at bounding box center [1127, 415] width 24 height 13
